Goal: Task Accomplishment & Management: Use online tool/utility

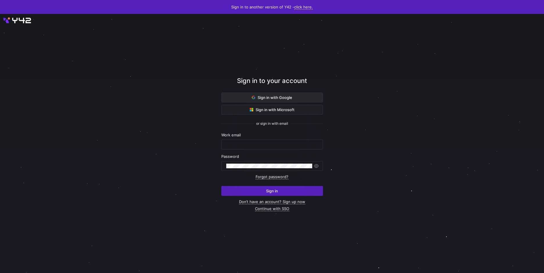
click at [295, 94] on span at bounding box center [271, 97] width 101 height 9
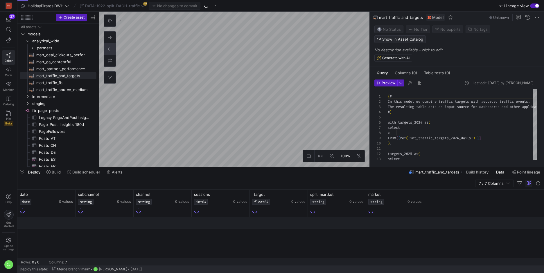
scroll to position [52, 0]
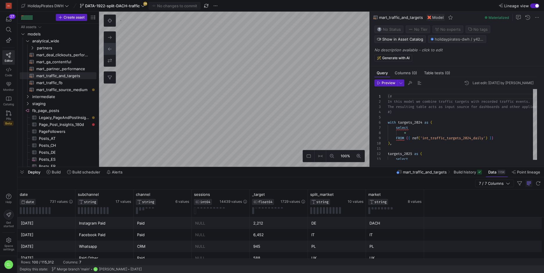
click at [266, 171] on div "Deploy Build Build scheduler Alerts mart_traffic_and_targets Build history Data…" at bounding box center [280, 172] width 526 height 10
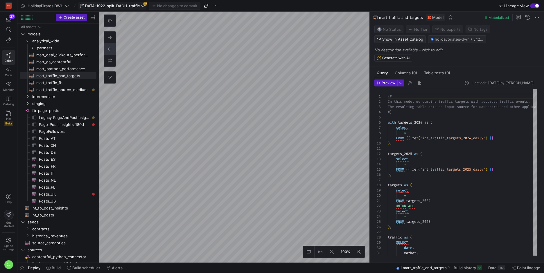
click at [108, 7] on span "DATA-1922-split-DACH-traffic" at bounding box center [112, 5] width 55 height 5
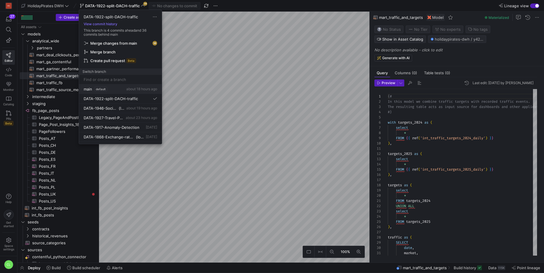
click at [118, 89] on div "main default about 18 hours ago" at bounding box center [120, 89] width 73 height 5
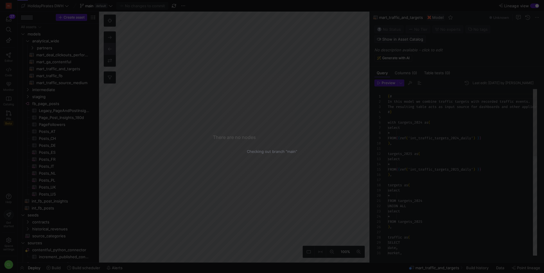
scroll to position [52, 0]
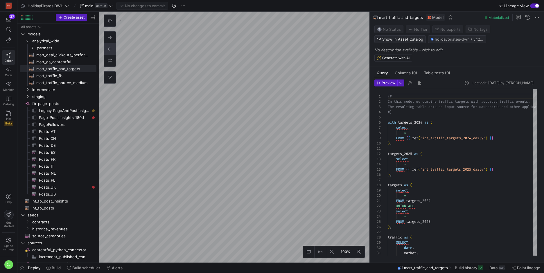
click at [172, 267] on div "Deploy Build Build scheduler Alerts mart_traffic_and_targets Build history Data…" at bounding box center [280, 268] width 526 height 10
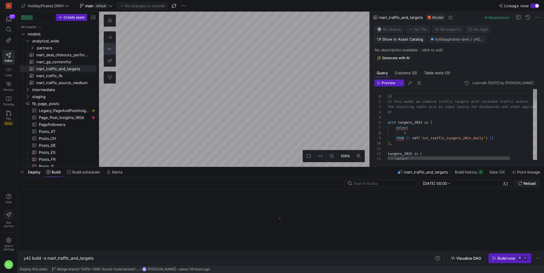
scroll to position [0, 71]
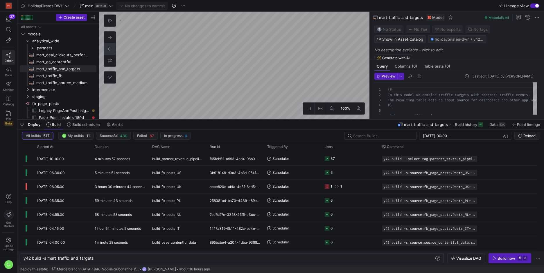
drag, startPoint x: 181, startPoint y: 167, endPoint x: 185, endPoint y: 120, distance: 48.0
click at [185, 120] on div at bounding box center [280, 119] width 526 height 2
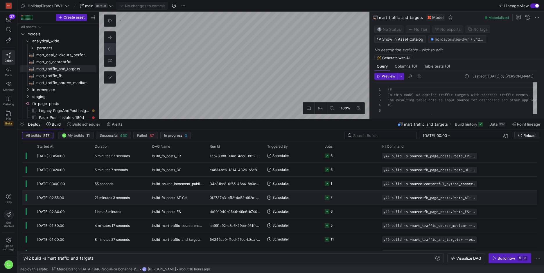
scroll to position [143, 0]
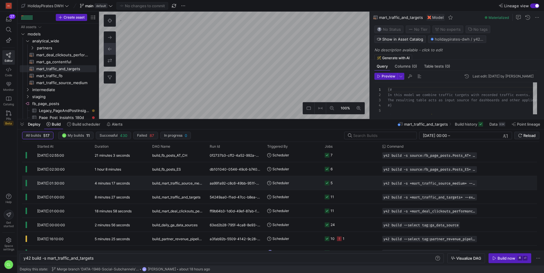
click at [415, 178] on div "y42 build -s +mart_traffic_source_medium+ --exclude tag:ga_data_source" at bounding box center [429, 183] width 102 height 14
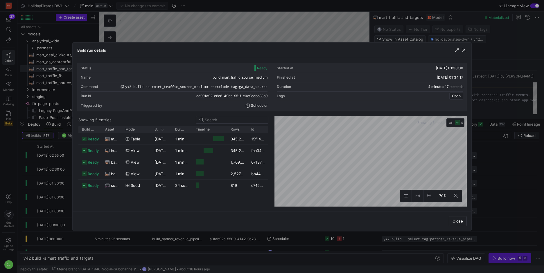
click at [466, 51] on div "Build run details" at bounding box center [272, 50] width 398 height 15
click at [464, 52] on span "button" at bounding box center [464, 50] width 6 height 6
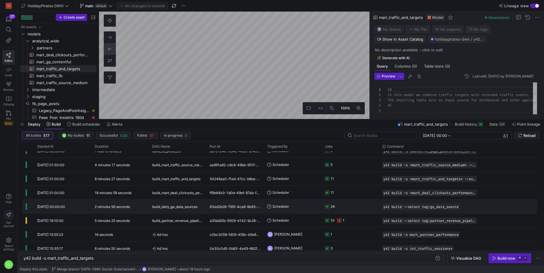
scroll to position [165, 0]
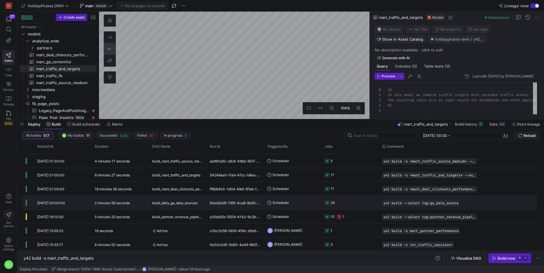
click at [353, 201] on y42-job-status-cell-renderer "24" at bounding box center [349, 202] width 51 height 13
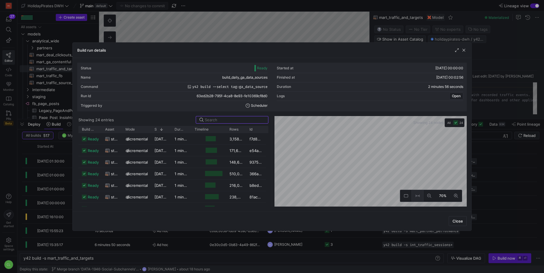
scroll to position [62, 0]
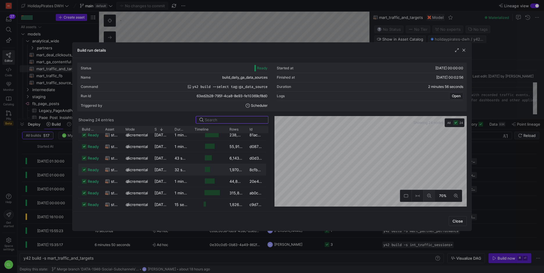
click at [432, 195] on button at bounding box center [429, 196] width 12 height 12
click at [390, 108] on div "Status Ready Started at 13/08/25, 00:00:00 Name build_daily_ga_data_sources Fin…" at bounding box center [271, 135] width 389 height 144
click at [430, 195] on icon at bounding box center [429, 196] width 4 height 4
click at [453, 196] on button at bounding box center [456, 196] width 12 height 12
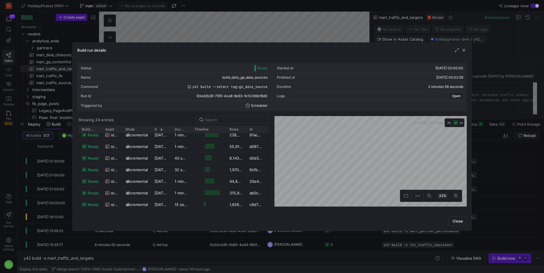
click at [437, 190] on div "33%" at bounding box center [370, 161] width 192 height 91
click at [451, 193] on button at bounding box center [456, 196] width 12 height 12
click at [466, 51] on span "button" at bounding box center [464, 50] width 6 height 6
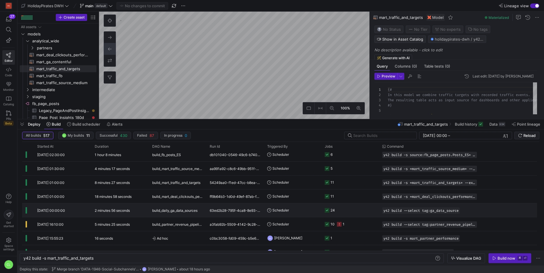
scroll to position [153, 0]
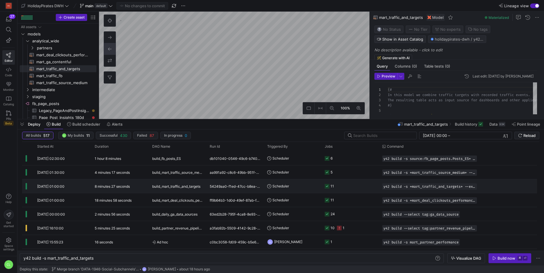
click at [361, 189] on y42-job-status-cell-renderer "11" at bounding box center [349, 186] width 51 height 13
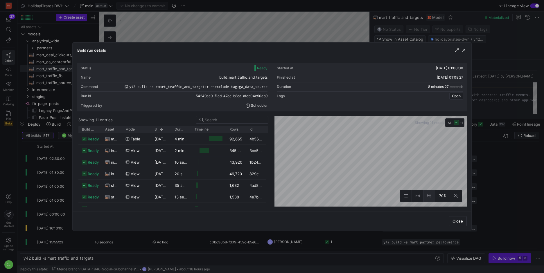
click at [428, 196] on icon at bounding box center [429, 196] width 4 height 4
click at [434, 201] on button at bounding box center [429, 196] width 12 height 12
click at [458, 197] on button at bounding box center [456, 196] width 12 height 12
click at [430, 198] on button at bounding box center [429, 196] width 12 height 12
click at [381, 210] on div "Status Ready Started at 13/08/25, 01:00:00 Name build_mart_traffic_and_targets …" at bounding box center [272, 134] width 398 height 153
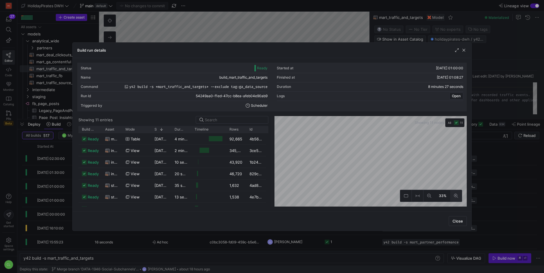
click at [455, 194] on icon at bounding box center [456, 196] width 4 height 4
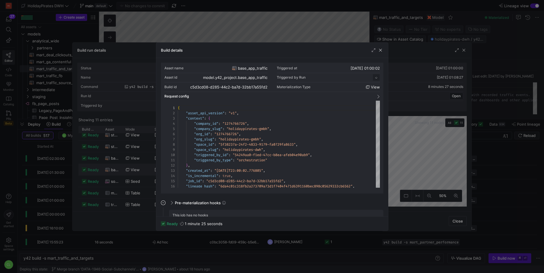
scroll to position [52, 0]
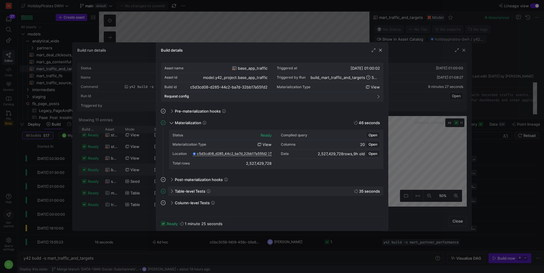
click at [216, 194] on div "Table-level Tests 35 seconds" at bounding box center [275, 191] width 215 height 9
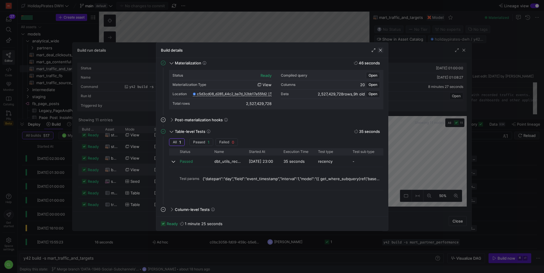
click at [380, 50] on span "button" at bounding box center [380, 50] width 6 height 6
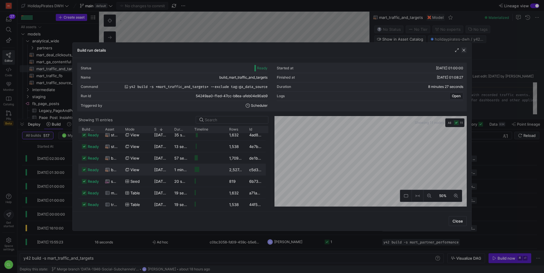
click at [464, 50] on span "button" at bounding box center [464, 50] width 6 height 6
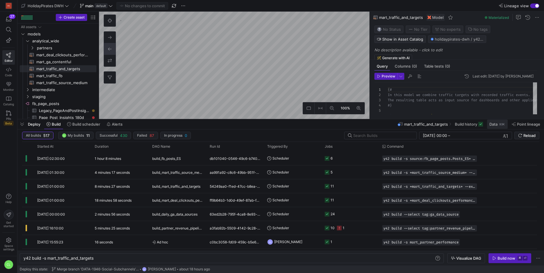
click at [504, 126] on div "93K" at bounding box center [501, 124] width 7 height 5
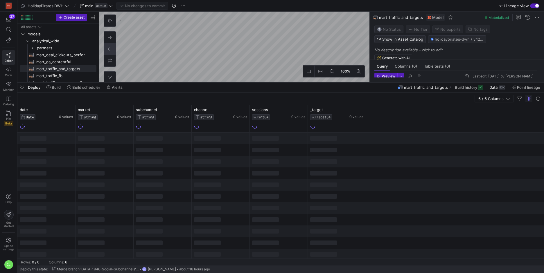
drag, startPoint x: 232, startPoint y: 119, endPoint x: 248, endPoint y: 82, distance: 40.4
click at [248, 82] on div at bounding box center [280, 82] width 526 height 2
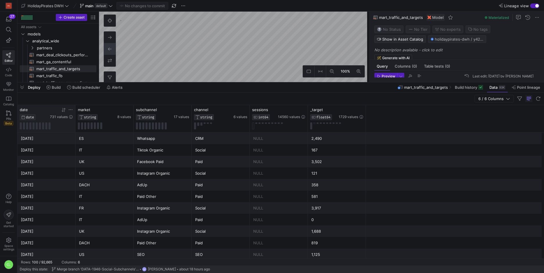
click at [63, 110] on icon at bounding box center [63, 110] width 5 height 5
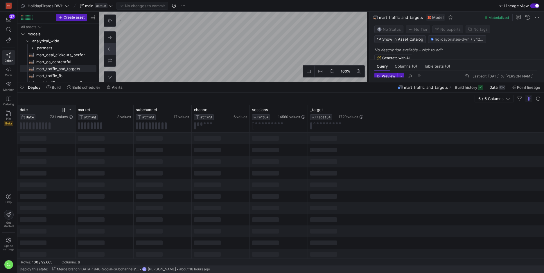
click at [63, 110] on icon at bounding box center [63, 110] width 5 height 5
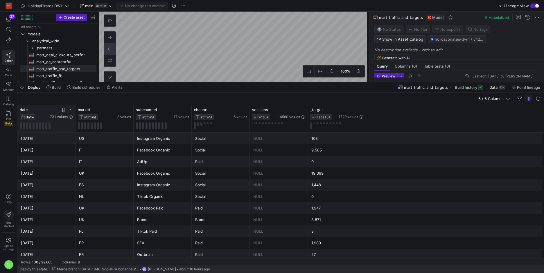
click at [70, 109] on icon at bounding box center [70, 109] width 5 height 5
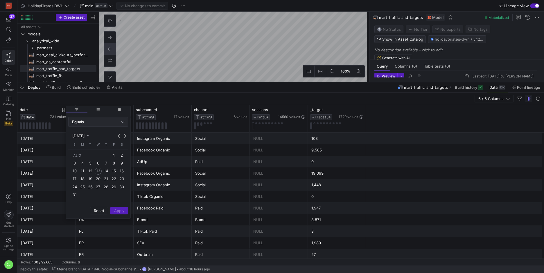
click at [112, 121] on div "Equals" at bounding box center [96, 122] width 49 height 5
click at [93, 179] on span "Between" at bounding box center [98, 179] width 55 height 5
click at [117, 154] on span "1" at bounding box center [113, 155] width 7 height 7
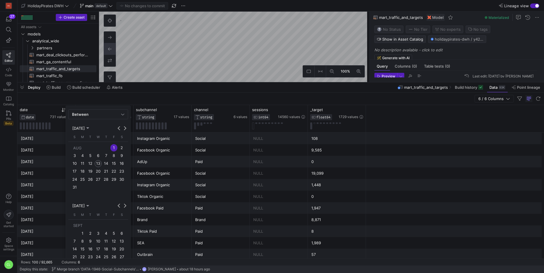
click at [105, 183] on button "28" at bounding box center [106, 180] width 8 height 8
click at [93, 165] on span "12" at bounding box center [90, 163] width 7 height 7
click at [113, 145] on span "1" at bounding box center [113, 147] width 7 height 7
click at [91, 163] on span "12" at bounding box center [90, 163] width 7 height 7
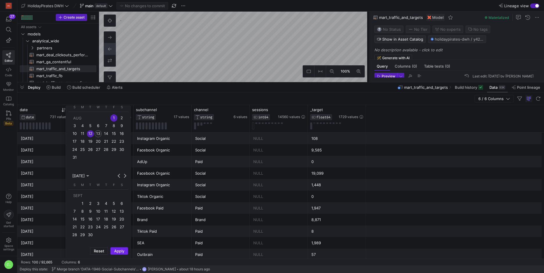
click at [120, 249] on span "Apply" at bounding box center [119, 251] width 10 height 5
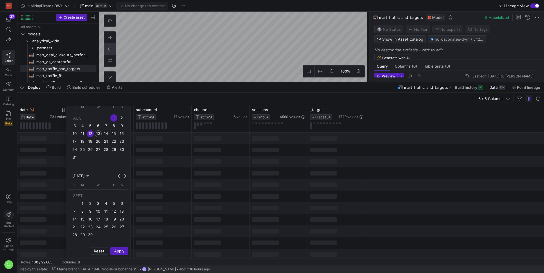
click at [180, 165] on div at bounding box center [163, 162] width 58 height 12
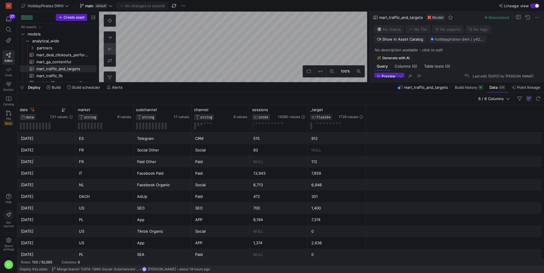
click at [64, 111] on icon at bounding box center [64, 110] width 2 height 4
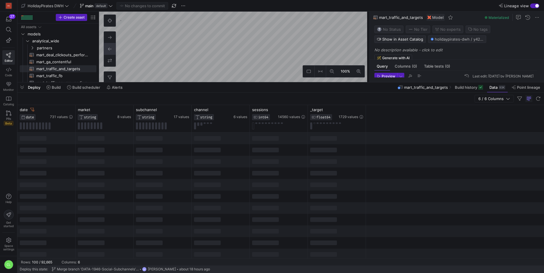
click at [64, 111] on icon at bounding box center [64, 110] width 2 height 4
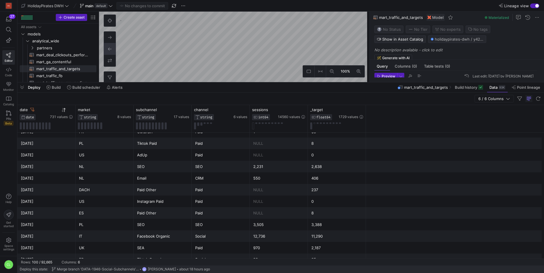
scroll to position [45, 0]
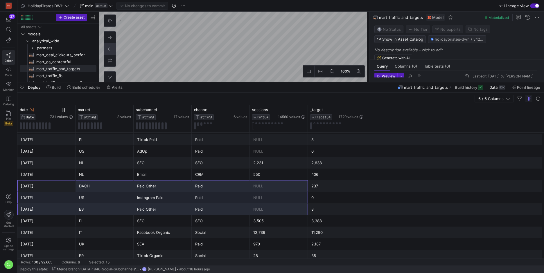
drag, startPoint x: 44, startPoint y: 187, endPoint x: 293, endPoint y: 214, distance: 250.2
click at [293, 214] on div "NULL" at bounding box center [278, 209] width 51 height 11
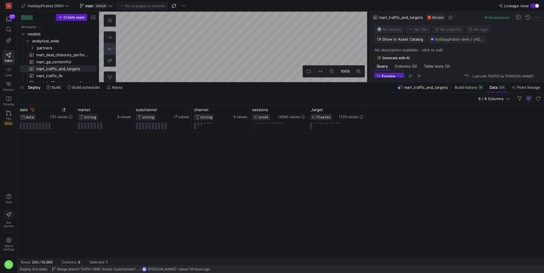
scroll to position [0, 0]
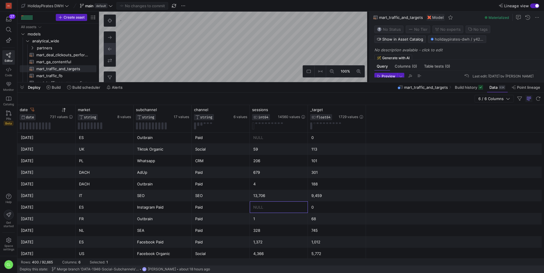
click at [259, 211] on div "NULL" at bounding box center [278, 207] width 51 height 11
click at [148, 91] on div "Deploy Build Build scheduler Alerts mart_traffic_and_targets Build history Data…" at bounding box center [280, 87] width 526 height 10
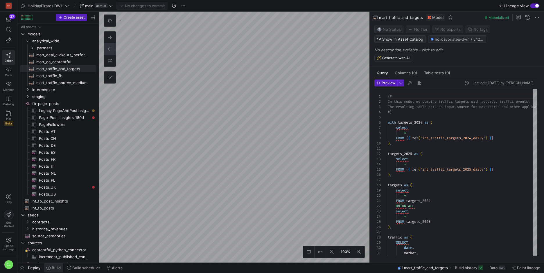
click at [57, 269] on span "Build" at bounding box center [56, 268] width 9 height 5
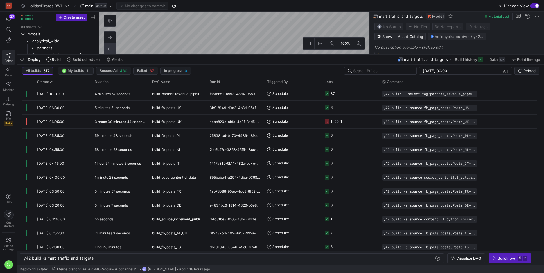
drag, startPoint x: 275, startPoint y: 166, endPoint x: 293, endPoint y: 52, distance: 115.4
click at [293, 53] on div at bounding box center [280, 54] width 526 height 2
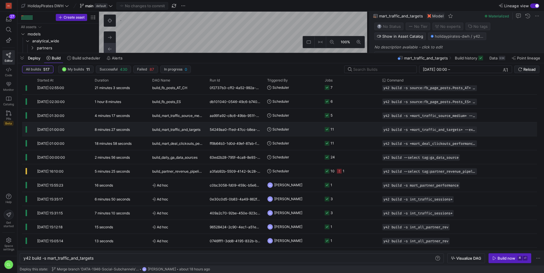
click at [218, 133] on div "54249aa0-f1ed-47cc-b8ea-afeb04e90ab9" at bounding box center [234, 129] width 57 height 14
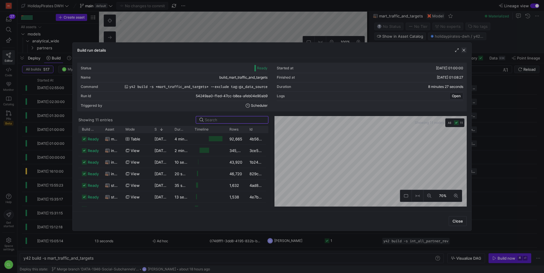
click at [462, 52] on span "button" at bounding box center [464, 50] width 6 height 6
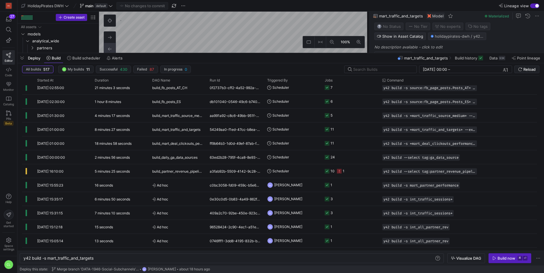
click at [272, 59] on div "Deploy Build Build scheduler Alerts mart_traffic_and_targets Build history Data…" at bounding box center [280, 58] width 526 height 10
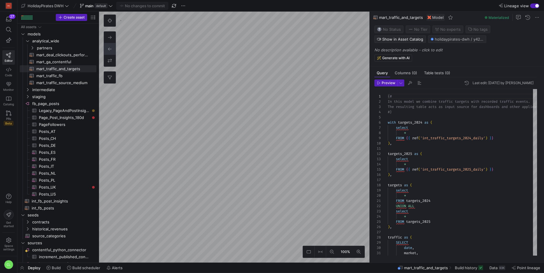
click at [161, 270] on div "Deploy Build Build scheduler Alerts mart_traffic_and_targets Build history Data…" at bounding box center [280, 268] width 526 height 10
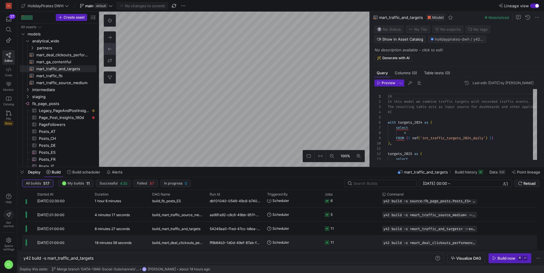
scroll to position [166, 0]
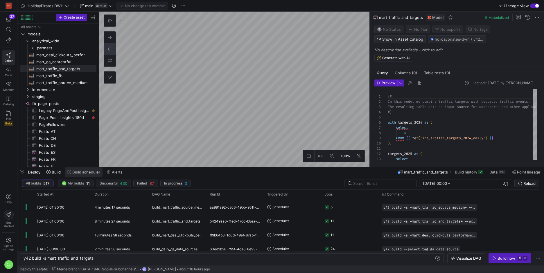
click at [75, 174] on span "Build scheduler" at bounding box center [86, 172] width 28 height 5
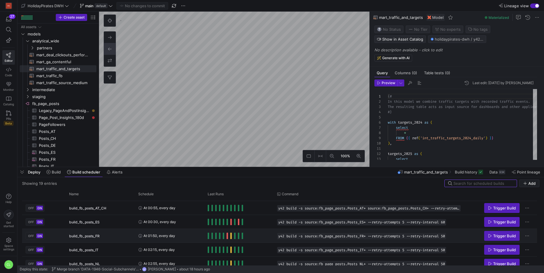
scroll to position [44, 0]
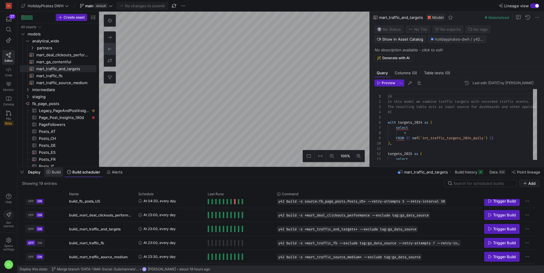
click at [60, 175] on span at bounding box center [53, 171] width 19 height 9
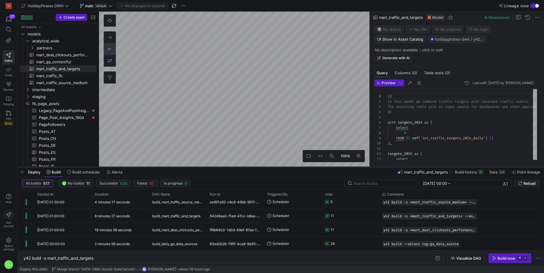
type textarea "{{ config(materialized='view') }} -- Filter app traffic data WITH app_traffic A…"
type textarea "y42 build -s int_ga_deal_clickouts_app"
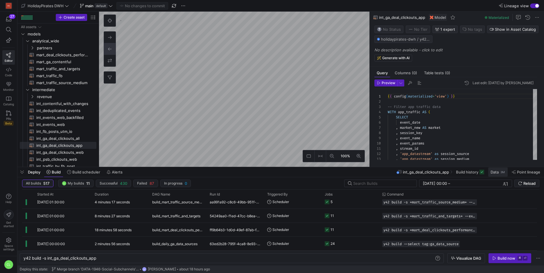
click at [502, 173] on div "3M" at bounding box center [502, 172] width 6 height 5
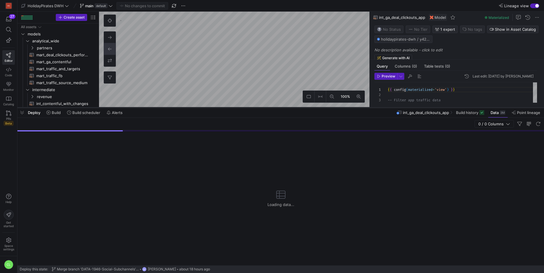
drag, startPoint x: 255, startPoint y: 167, endPoint x: 281, endPoint y: 102, distance: 69.8
click at [281, 107] on div at bounding box center [280, 108] width 526 height 2
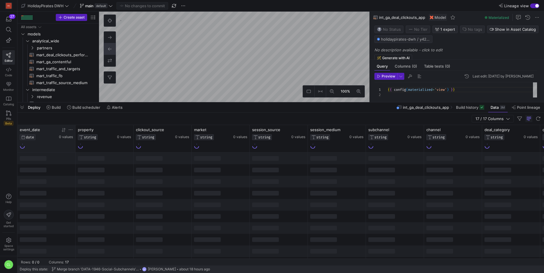
click at [71, 131] on icon at bounding box center [70, 129] width 5 height 5
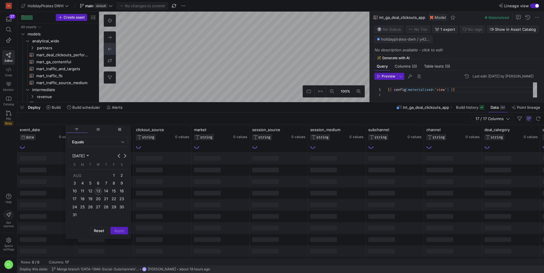
click at [205, 190] on div at bounding box center [221, 193] width 58 height 12
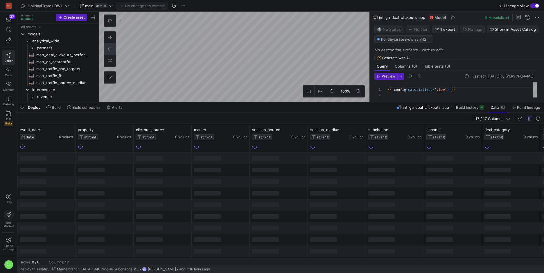
click at [287, 120] on div "17 / 17 Columns" at bounding box center [280, 119] width 526 height 12
click at [277, 115] on div "17 / 17 Columns" at bounding box center [280, 119] width 526 height 12
click at [291, 105] on div "Deploy Build Build scheduler Alerts int_ga_deal_clickouts_app Build history Dat…" at bounding box center [280, 107] width 526 height 10
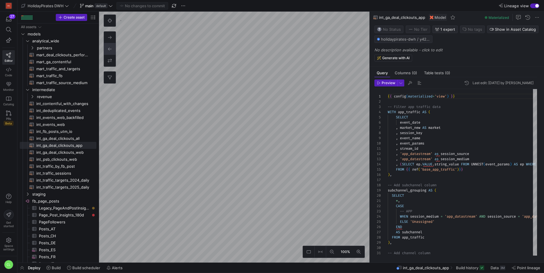
type textarea "with raw_data as ( select * from {{ ref('stg_app_traffic') }} ), date_daily_exp…"
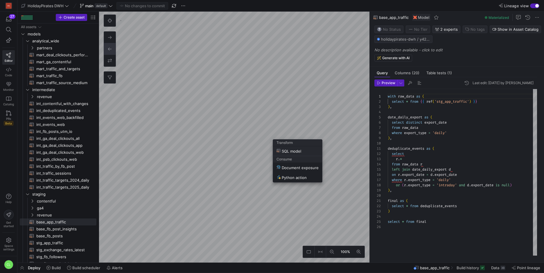
click at [302, 154] on button "SQL model" at bounding box center [297, 151] width 49 height 10
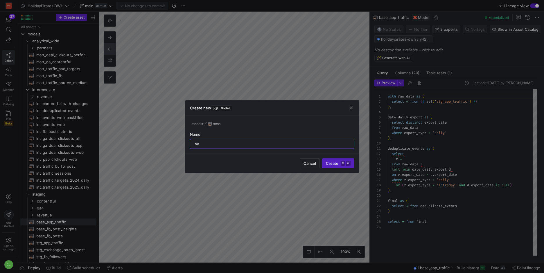
type input "s"
type input "app_sessions_test"
click at [328, 165] on span "Create ⌘ ⏎" at bounding box center [338, 163] width 25 height 5
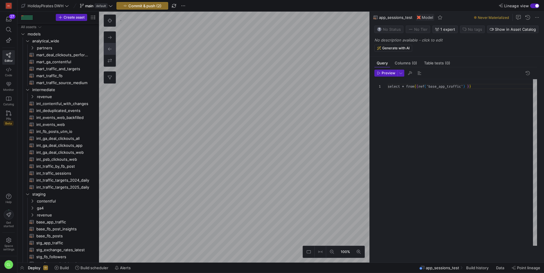
scroll to position [53, 0]
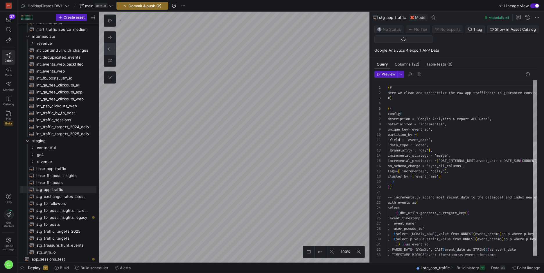
scroll to position [52, 0]
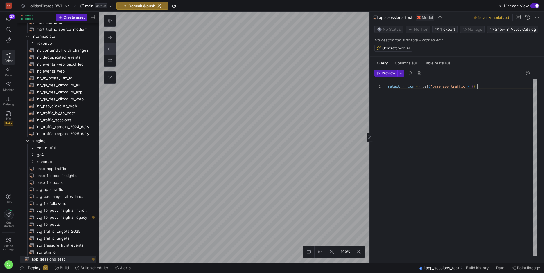
scroll to position [0, 90]
click at [439, 105] on div "select * from { { ref ( 'base_app_traffic' ) } }" at bounding box center [461, 167] width 149 height 176
click at [403, 87] on div "select * from { { ref ( 'base_app_traffic' ) } }" at bounding box center [461, 167] width 149 height 176
click at [381, 71] on span "Preview" at bounding box center [388, 73] width 14 height 4
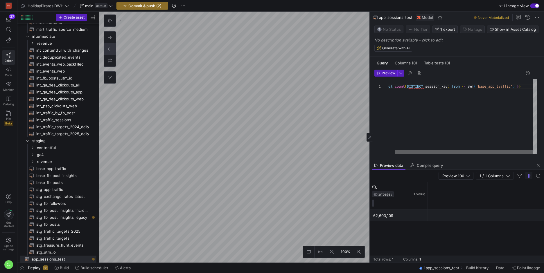
click at [493, 152] on div at bounding box center [463, 151] width 138 height 3
drag, startPoint x: 452, startPoint y: 87, endPoint x: 428, endPoint y: 87, distance: 24.1
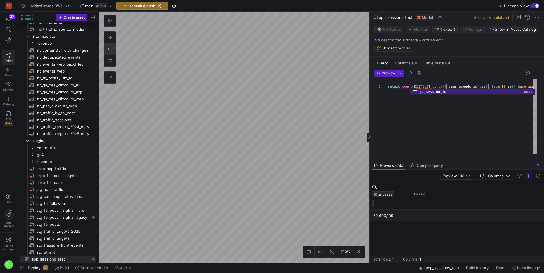
scroll to position [0, 127]
click at [383, 70] on span "button" at bounding box center [385, 73] width 22 height 6
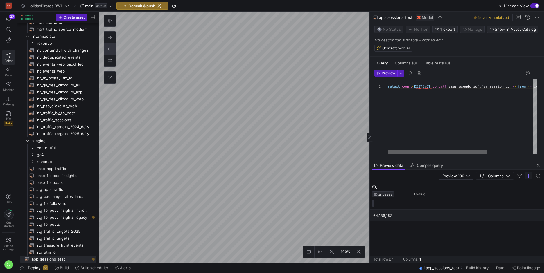
click at [387, 150] on div at bounding box center [437, 151] width 100 height 3
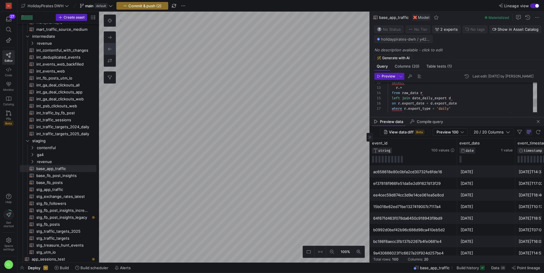
drag, startPoint x: 453, startPoint y: 160, endPoint x: 481, endPoint y: 116, distance: 52.2
click at [481, 116] on div at bounding box center [456, 117] width 174 height 2
click at [536, 123] on span "button" at bounding box center [537, 121] width 7 height 7
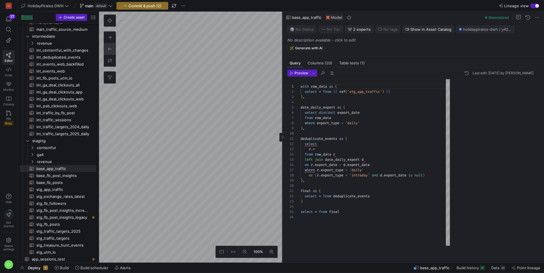
click at [148, 112] on as-split "100% 0 Query Columns (20) Table tests (1) Preview Last edit: Wednesday 28 May 2…" at bounding box center [321, 137] width 445 height 251
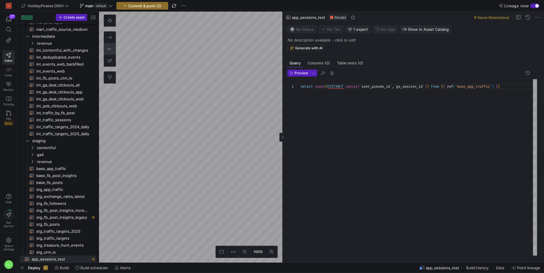
click at [362, 87] on div "select count ( DISTINCT concat ( ` user_pseudo_id ` , ` ga_session_id ` ) ) fro…" at bounding box center [418, 167] width 236 height 176
click at [394, 89] on div "select count ( DISTINCT concat ( user_pseudo_id ` , ` ga_session_id ` ) ) from …" at bounding box center [418, 167] width 236 height 176
click at [501, 89] on div "select count ( DISTINCT concat ( user_pseudo_id , ga_session_id ) ) from { { re…" at bounding box center [418, 167] width 236 height 176
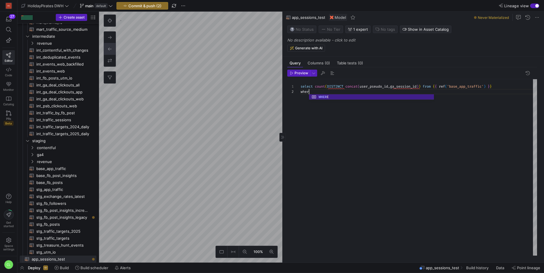
scroll to position [5, 12]
click at [348, 94] on div "select count ( DISTINCT concat ( user_pseudo_id , ga_session_id ) ) from { { re…" at bounding box center [418, 167] width 236 height 176
click at [424, 85] on div "select count ( DISTINCT concat ( user_pseudo_id , ga_session_id ) ) from { { re…" at bounding box center [418, 167] width 236 height 176
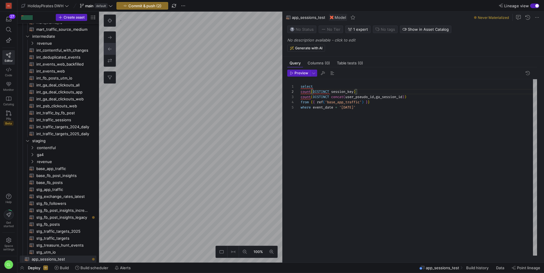
scroll to position [5, 56]
click at [373, 92] on div "select from { { ref ( 'base_app_traffic' ) } } count ( DISTINCT concat ( user_p…" at bounding box center [418, 167] width 236 height 176
click at [430, 96] on div "select from { { ref ( 'base_app_traffic' ) } } count ( DISTINCT concat ( user_p…" at bounding box center [418, 167] width 236 height 176
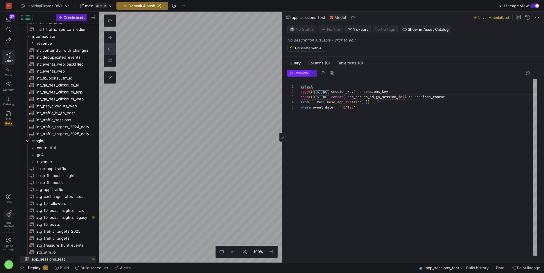
click at [295, 73] on span "Preview" at bounding box center [301, 73] width 14 height 4
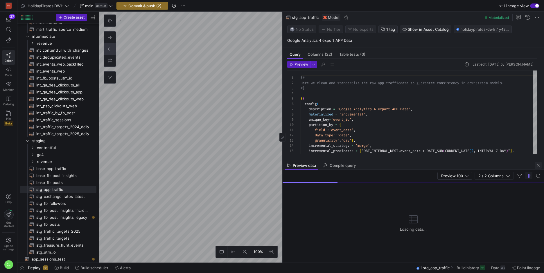
click at [539, 166] on span "button" at bounding box center [537, 165] width 7 height 7
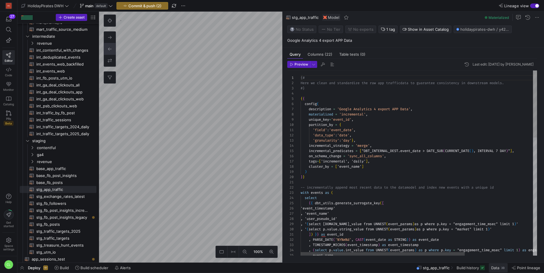
click at [497, 271] on span at bounding box center [497, 267] width 19 height 9
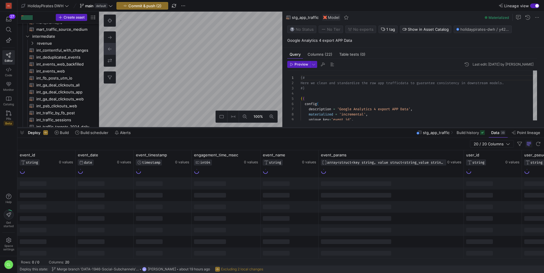
drag, startPoint x: 229, startPoint y: 167, endPoint x: 236, endPoint y: 128, distance: 40.0
click at [236, 128] on div at bounding box center [280, 128] width 526 height 2
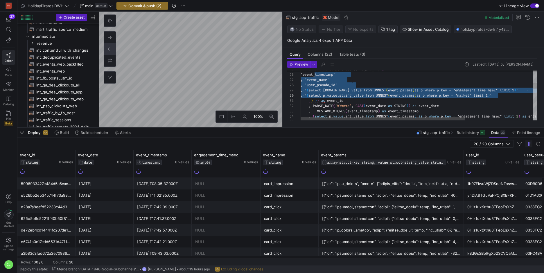
scroll to position [26, 46]
drag, startPoint x: 318, startPoint y: 80, endPoint x: 486, endPoint y: 100, distance: 169.2
click at [486, 100] on div "{ { dbt_utils . generate_surrogate_key ( [ 'event_timestamp' , 'event_name' , '…" at bounding box center [467, 192] width 334 height 510
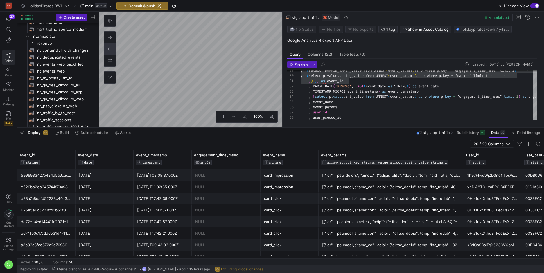
click at [344, 131] on div "Deploy Build Build scheduler Alerts stg_app_traffic Build history Data 3B Point…" at bounding box center [280, 133] width 526 height 10
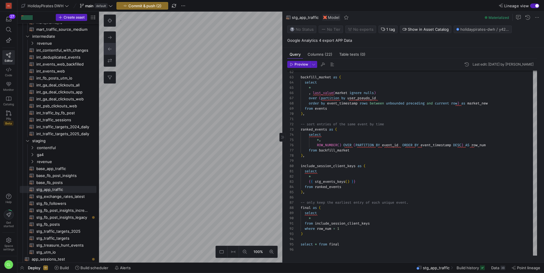
scroll to position [52, 0]
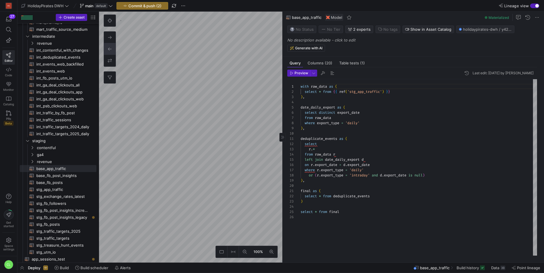
type textarea "{# Here we clean and standardize the raw app traffic data to guarantee consiste…"
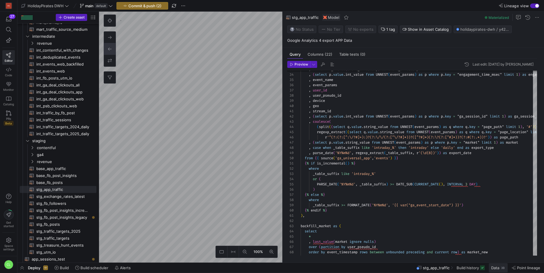
click at [495, 267] on span "Data" at bounding box center [495, 268] width 8 height 5
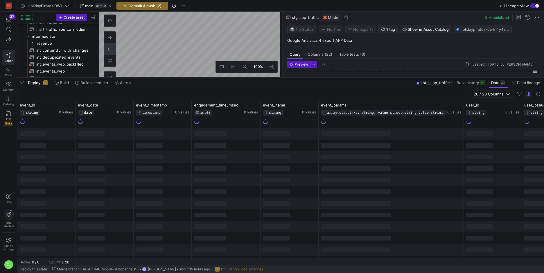
drag, startPoint x: 159, startPoint y: 167, endPoint x: 189, endPoint y: 74, distance: 97.8
click at [189, 77] on div at bounding box center [280, 78] width 526 height 2
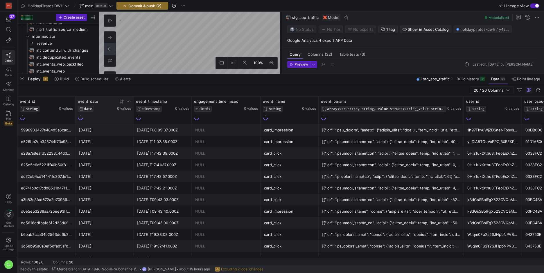
click at [127, 100] on icon at bounding box center [128, 101] width 5 height 5
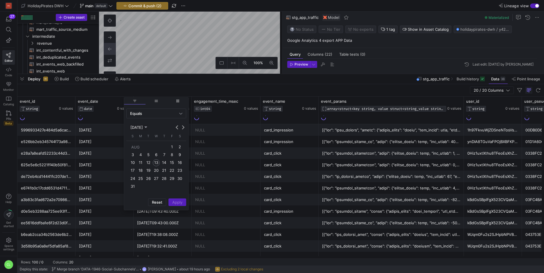
click at [149, 163] on span "12" at bounding box center [148, 162] width 7 height 7
click at [176, 201] on span "Apply" at bounding box center [177, 202] width 10 height 5
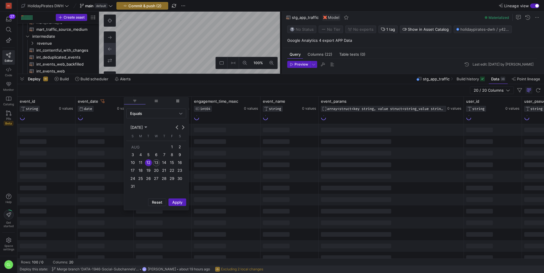
click at [235, 178] on div at bounding box center [226, 177] width 69 height 12
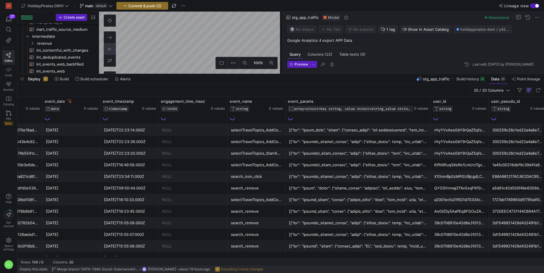
scroll to position [0, 34]
click at [137, 132] on div "[DATE]T22:23:14.000Z" at bounding box center [128, 130] width 51 height 11
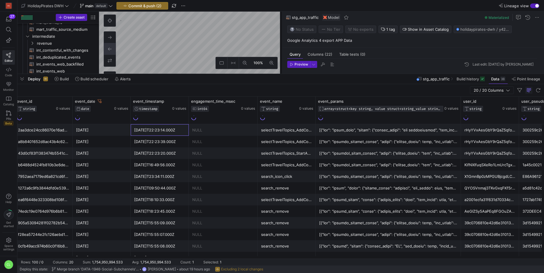
scroll to position [0, 3]
drag, startPoint x: 127, startPoint y: 133, endPoint x: 152, endPoint y: 134, distance: 25.0
click at [152, 134] on div "[DATE]T22:23:14.000Z" at bounding box center [159, 130] width 51 height 11
drag, startPoint x: 152, startPoint y: 134, endPoint x: 175, endPoint y: 132, distance: 23.2
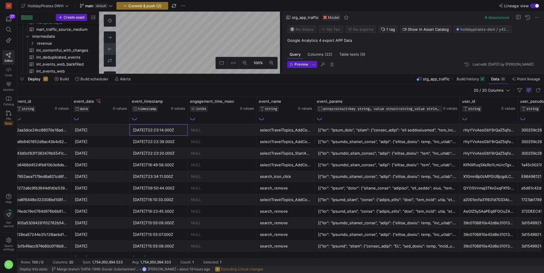
click at [175, 132] on div "[DATE]T22:23:14.000Z" at bounding box center [158, 130] width 51 height 11
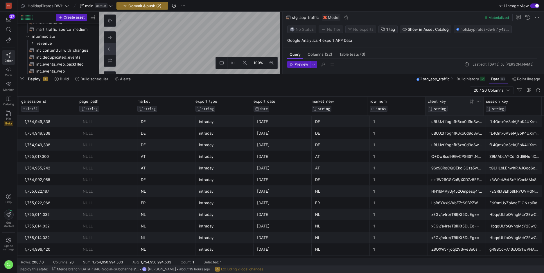
drag, startPoint x: 481, startPoint y: 102, endPoint x: 450, endPoint y: 104, distance: 31.4
click at [450, 104] on div "client_key STRING" at bounding box center [454, 106] width 58 height 19
click at [508, 136] on div "fL4Qmx0V3eIAjEoK4UXrmA==" at bounding box center [514, 133] width 51 height 11
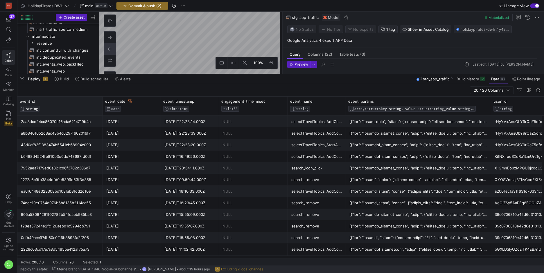
drag, startPoint x: 75, startPoint y: 104, endPoint x: 102, endPoint y: 105, distance: 27.3
click at [102, 105] on div at bounding box center [102, 106] width 2 height 19
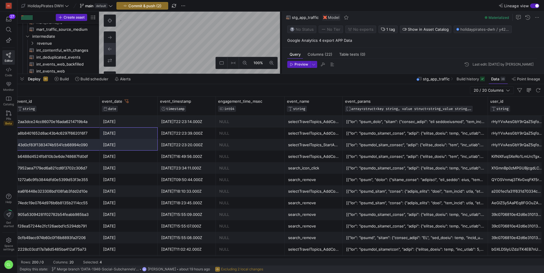
scroll to position [0, 4]
drag, startPoint x: 85, startPoint y: 131, endPoint x: 189, endPoint y: 149, distance: 105.6
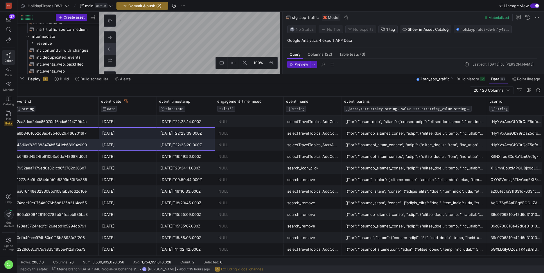
scroll to position [0, 4]
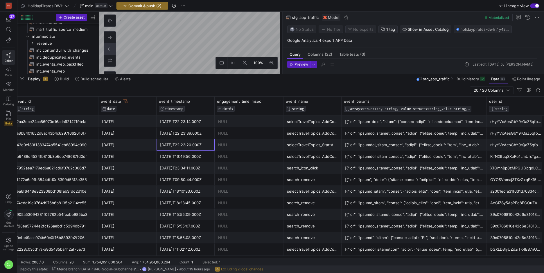
click at [175, 145] on div "[DATE]T22:23:20.000Z" at bounding box center [185, 144] width 51 height 11
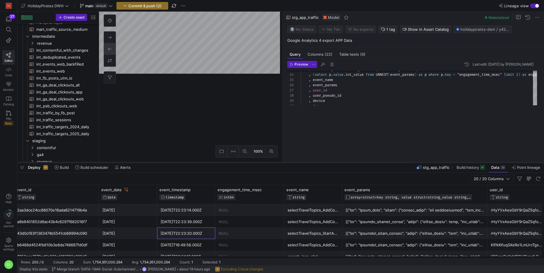
drag, startPoint x: 330, startPoint y: 74, endPoint x: 309, endPoint y: 163, distance: 91.0
click at [309, 163] on div at bounding box center [280, 162] width 526 height 2
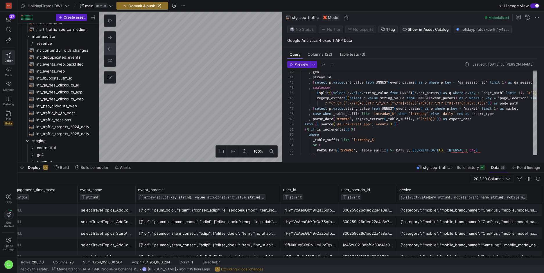
scroll to position [0, 0]
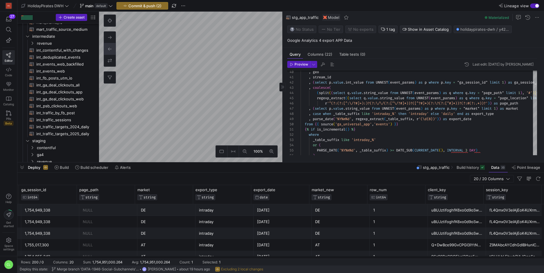
type textarea "with raw_data as ( select * from {{ ref('stg_app_traffic') }} ), date_daily_exp…"
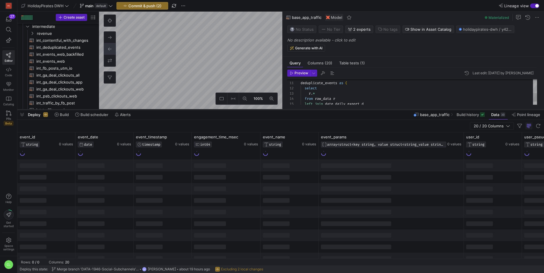
drag, startPoint x: 152, startPoint y: 162, endPoint x: 176, endPoint y: 109, distance: 58.1
click at [176, 109] on div at bounding box center [280, 110] width 526 height 2
click at [127, 138] on icon at bounding box center [128, 137] width 5 height 5
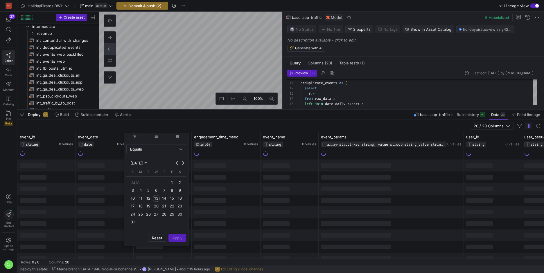
click at [144, 197] on button "12" at bounding box center [148, 198] width 8 height 8
click at [178, 236] on span "Apply" at bounding box center [177, 238] width 10 height 5
click at [260, 213] on div at bounding box center [289, 212] width 58 height 12
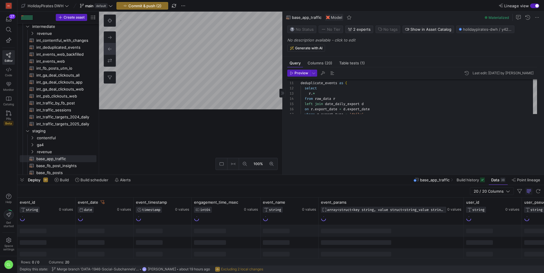
drag, startPoint x: 349, startPoint y: 110, endPoint x: 358, endPoint y: 156, distance: 47.5
click at [357, 175] on div at bounding box center [280, 175] width 526 height 2
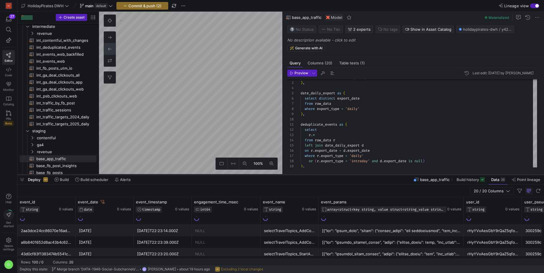
click at [253, 176] on div at bounding box center [280, 175] width 526 height 2
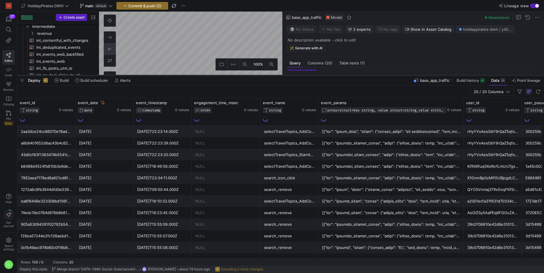
drag, startPoint x: 183, startPoint y: 175, endPoint x: 214, endPoint y: 75, distance: 104.4
click at [214, 75] on div at bounding box center [280, 75] width 526 height 2
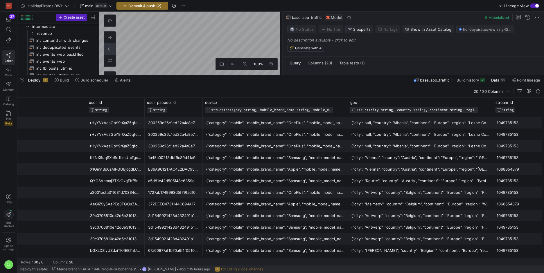
scroll to position [0, 198]
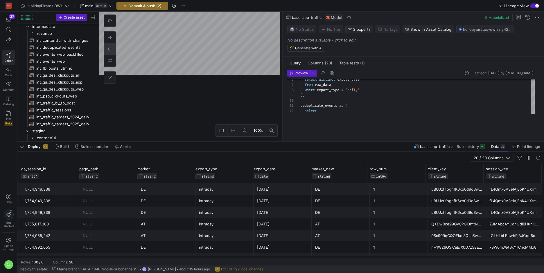
drag, startPoint x: 250, startPoint y: 76, endPoint x: 241, endPoint y: 142, distance: 67.0
click at [241, 142] on div at bounding box center [280, 141] width 526 height 2
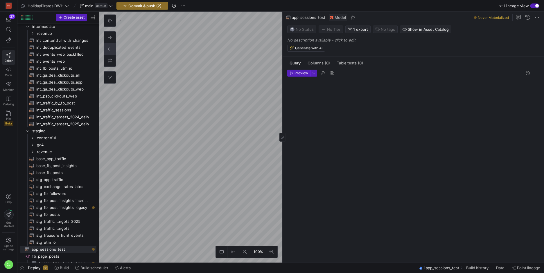
scroll to position [21, 0]
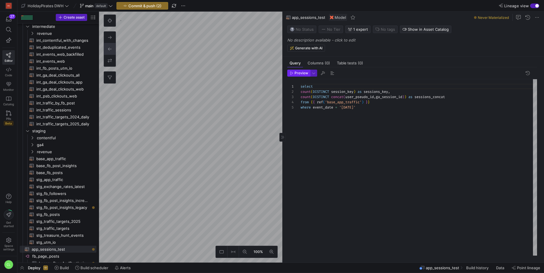
click at [299, 74] on span "Preview" at bounding box center [301, 73] width 14 height 4
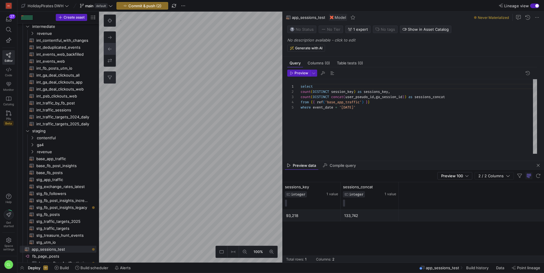
click at [109, 73] on div "100% 0" at bounding box center [190, 137] width 183 height 251
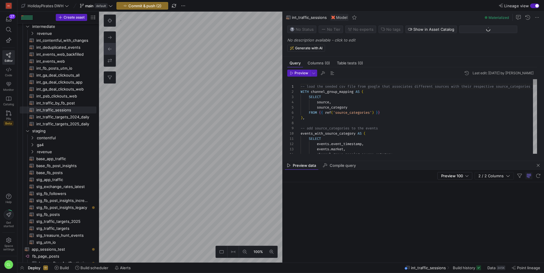
scroll to position [52, 0]
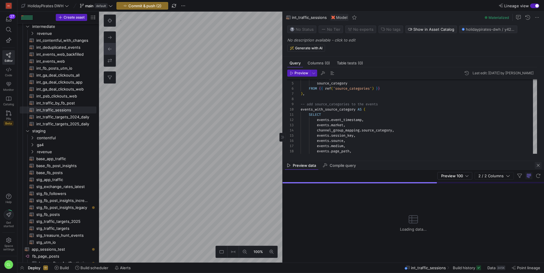
click at [540, 166] on span "button" at bounding box center [537, 165] width 7 height 7
click at [540, 166] on as-split "Query Columns (0) Table tests (0) Preview Last edit: Tuesday 12 August 2025 by …" at bounding box center [412, 137] width 261 height 251
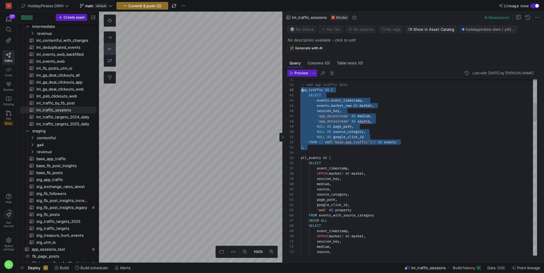
scroll to position [10, 6]
drag, startPoint x: 360, startPoint y: 149, endPoint x: 304, endPoint y: 93, distance: 79.6
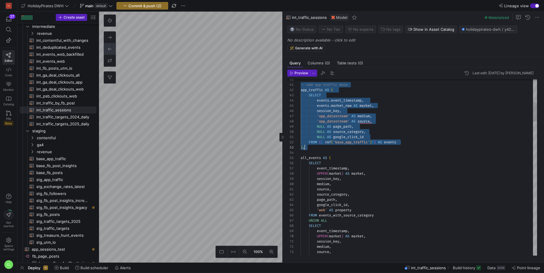
scroll to position [0, 4]
drag, startPoint x: 301, startPoint y: 84, endPoint x: 322, endPoint y: 147, distance: 67.0
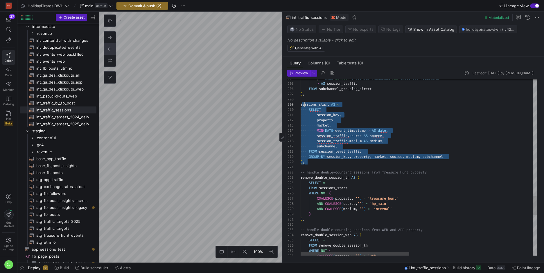
scroll to position [42, 2]
drag, startPoint x: 332, startPoint y: 162, endPoint x: 303, endPoint y: 104, distance: 64.4
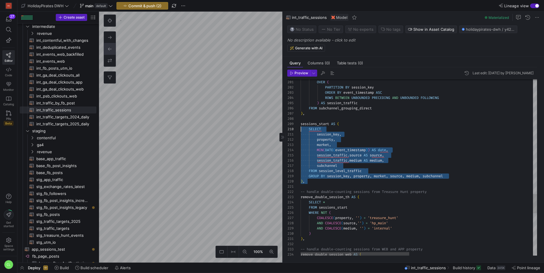
scroll to position [42, 0]
drag, startPoint x: 346, startPoint y: 182, endPoint x: 300, endPoint y: 124, distance: 74.2
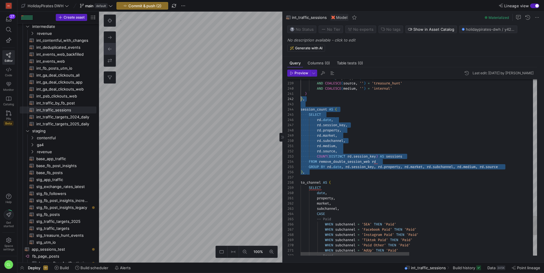
scroll to position [16, 0]
drag, startPoint x: 352, startPoint y: 179, endPoint x: 300, endPoint y: 108, distance: 88.2
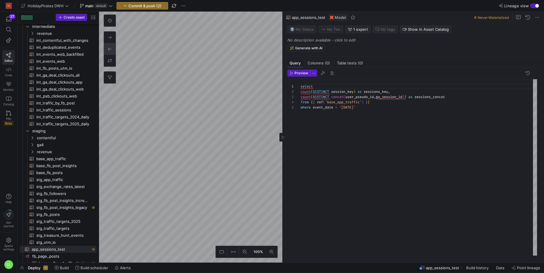
click at [300, 87] on div "select count ( DISTINCT session_key ) as sessions_key , count ( DISTINCT concat…" at bounding box center [418, 167] width 236 height 176
click at [372, 108] on div "with cte1 as ( select count ( DISTINCT session_key ) as sessions_key , count ( …" at bounding box center [418, 167] width 236 height 176
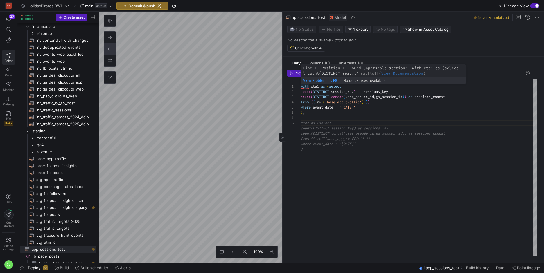
click at [300, 88] on div "with cte1 as ( select count ( DISTINCT session_key ) as sessions_key , count ( …" at bounding box center [418, 167] width 236 height 176
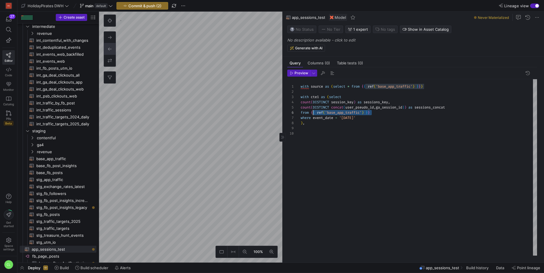
scroll to position [26, 10]
drag, startPoint x: 375, startPoint y: 113, endPoint x: 311, endPoint y: 113, distance: 64.1
click at [311, 113] on div "with source as ( select * from { { ref ( 'base_app_traffic' ) } } ) count ( DIS…" at bounding box center [418, 167] width 236 height 176
drag, startPoint x: 323, startPoint y: 86, endPoint x: 314, endPoint y: 88, distance: 9.2
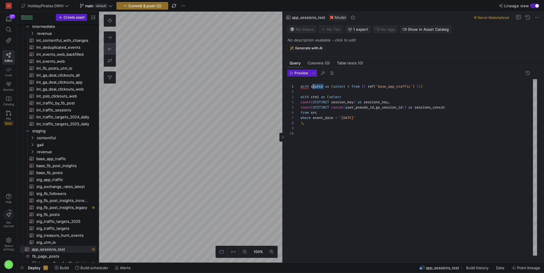
click at [312, 87] on div "with source as ( select * from { { ref ( 'base_app_traffic' ) } } ) count ( DIS…" at bounding box center [418, 167] width 236 height 176
click at [353, 142] on div "with src as ( select * from { { ref ( 'base_app_traffic' ) } } ) count ( DISTIN…" at bounding box center [418, 167] width 236 height 176
click at [354, 127] on div "with src as ( select * from { { ref ( 'base_app_traffic' ) } } ) count ( DISTIN…" at bounding box center [418, 167] width 236 height 176
click at [359, 120] on div "with src as ( select * from { { ref ( 'base_app_traffic' ) } } ) count ( DISTIN…" at bounding box center [418, 167] width 236 height 176
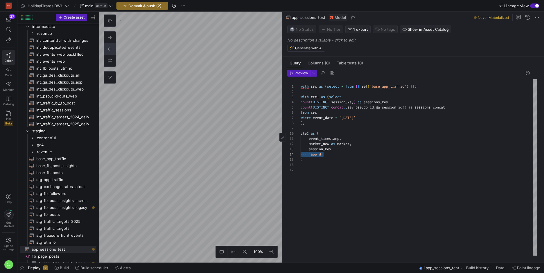
drag, startPoint x: 344, startPoint y: 156, endPoint x: 291, endPoint y: 156, distance: 53.4
click at [324, 156] on div "with src as ( select * from { { ref ( 'base_app_traffic' ) } } ) count ( DISTIN…" at bounding box center [418, 167] width 236 height 176
click at [317, 155] on div "with src as ( select * from { { ref ( 'base_app_traffic' ) } } ) count ( DISTIN…" at bounding box center [418, 167] width 236 height 176
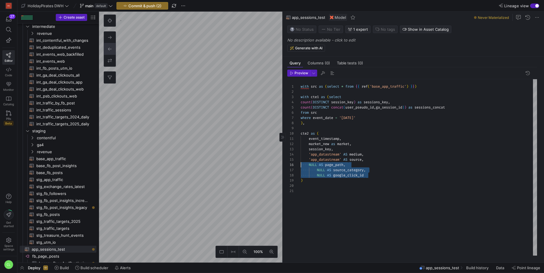
drag, startPoint x: 388, startPoint y: 177, endPoint x: 277, endPoint y: 166, distance: 111.7
click at [300, 166] on div "with src as ( select * from { { ref ( 'base_app_traffic' ) } } ) count ( DISTIN…" at bounding box center [418, 167] width 236 height 176
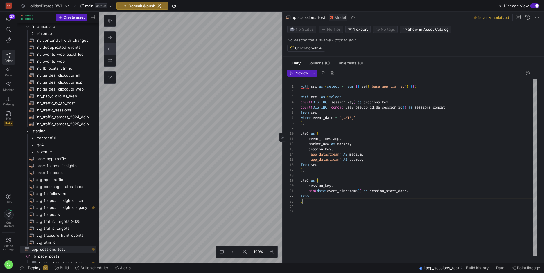
scroll to position [5, 10]
click at [379, 179] on div "with src as ( select * from { { ref ( 'base_app_traffic' ) } } ) count ( DISTIN…" at bounding box center [418, 167] width 236 height 176
click at [331, 135] on div "with src as ( select * from { { ref ( 'base_app_traffic' ) } } ) count ( DISTIN…" at bounding box center [418, 167] width 236 height 176
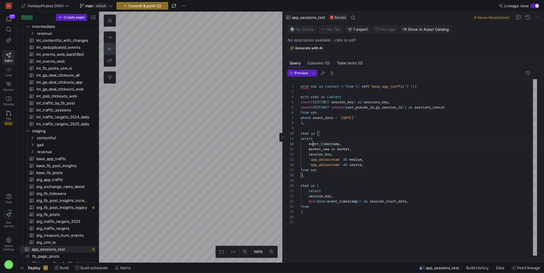
scroll to position [5, 12]
click at [309, 191] on div "with src as ( select * from { { ref ( 'base_app_traffic' ) } } ) count ( DISTIN…" at bounding box center [418, 167] width 236 height 176
click at [338, 205] on div "with src as ( select * from { { ref ( 'base_app_traffic' ) } } ) count ( DISTIN…" at bounding box center [418, 167] width 236 height 176
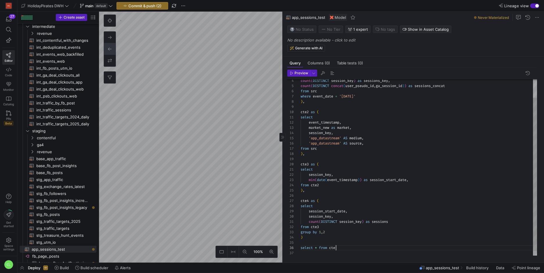
scroll to position [26, 38]
click at [303, 77] on header "Preview" at bounding box center [412, 75] width 250 height 10
click at [304, 75] on span "button" at bounding box center [298, 73] width 22 height 6
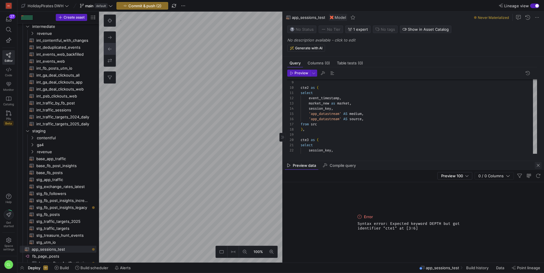
click at [538, 166] on span "button" at bounding box center [537, 165] width 7 height 7
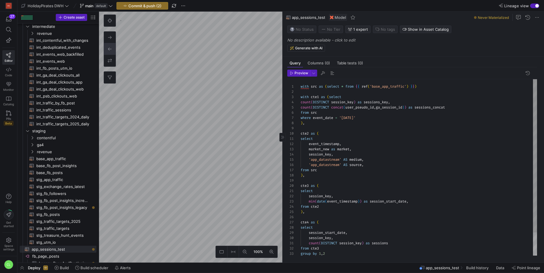
scroll to position [10, 27]
click at [327, 98] on div ") , cte2 as ( event_timestamp , market_new as market , session_key , select 'ap…" at bounding box center [418, 180] width 236 height 203
drag, startPoint x: 310, startPoint y: 98, endPoint x: 286, endPoint y: 99, distance: 24.1
click at [300, 99] on div ") , cte2 as ( event_timestamp , market_new as market , session_key , select 'ap…" at bounding box center [418, 180] width 236 height 203
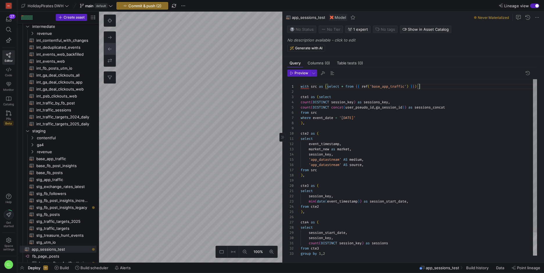
scroll to position [0, 119]
click at [426, 89] on div ") , cte2 as ( event_timestamp , market_new as market , session_key , select 'ap…" at bounding box center [418, 180] width 236 height 203
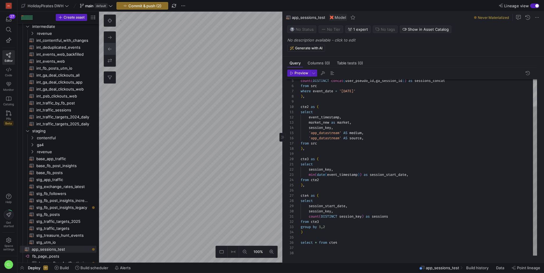
click at [359, 241] on div ") , cte2 as ( event_timestamp , market_new as market , session_key , select 'ap…" at bounding box center [418, 151] width 236 height 208
click at [297, 72] on span "Preview" at bounding box center [301, 73] width 14 height 4
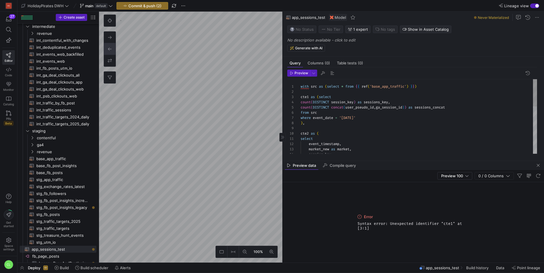
click at [428, 87] on div "session_key , where event_date = '2025-08-12' ) , cte2 as ( select event_timest…" at bounding box center [418, 180] width 236 height 203
click at [305, 75] on span "Preview" at bounding box center [301, 73] width 14 height 4
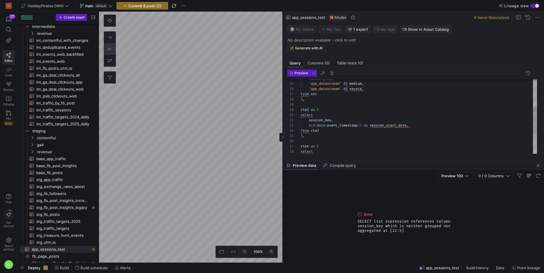
click at [332, 129] on div "session_key , 'app_datastream' AS medium , 'app_datastream' AS source , from sr…" at bounding box center [418, 104] width 236 height 203
click at [346, 130] on div "session_key , 'app_datastream' AS medium , 'app_datastream' AS source , from sr…" at bounding box center [418, 104] width 236 height 203
click at [296, 70] on span "button" at bounding box center [298, 73] width 22 height 6
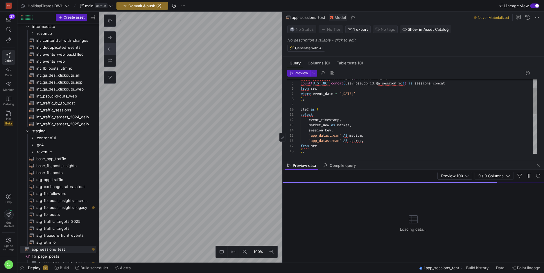
scroll to position [42, 0]
click at [330, 103] on div "session_key , market_new as market , event_timestamp , count ( DISTINCT concat …" at bounding box center [418, 159] width 236 height 208
click at [335, 99] on div "session_key , market_new as market , event_timestamp , count ( DISTINCT concat …" at bounding box center [418, 159] width 236 height 208
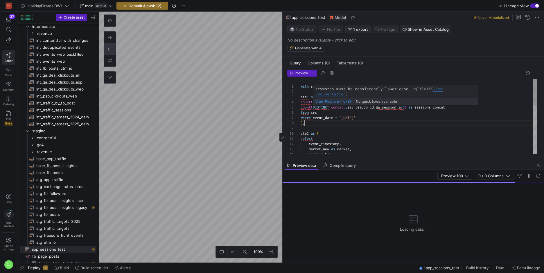
scroll to position [42, 0]
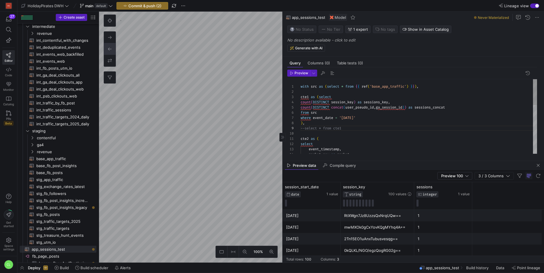
click at [376, 125] on div "market_new as market , event_timestamp , count ( DISTINCT concat ( user_pseudo_…" at bounding box center [418, 186] width 236 height 214
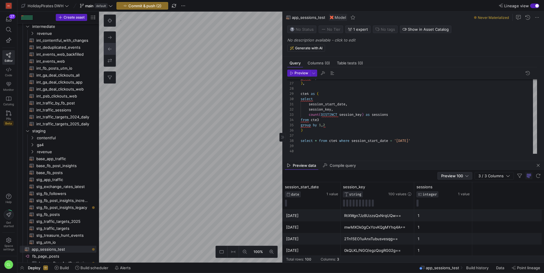
click at [457, 179] on div "Preview 100" at bounding box center [454, 175] width 27 height 7
click at [326, 143] on div at bounding box center [272, 136] width 544 height 273
click at [311, 138] on div "group by 1 ) , cte4 as ( select session_start_date , session_key , count ( DIST…" at bounding box center [418, 47] width 236 height 214
click at [317, 140] on div "group by 1 ) , cte4 as ( select session_start_date , session_key , count ( DIST…" at bounding box center [418, 47] width 236 height 214
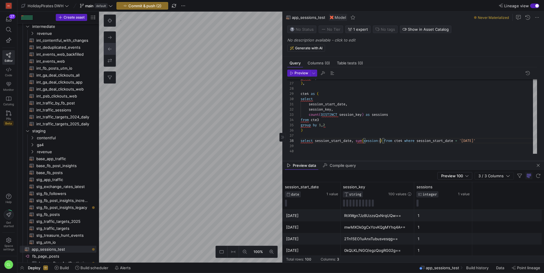
scroll to position [37, 82]
click at [302, 71] on span "Preview" at bounding box center [301, 73] width 14 height 4
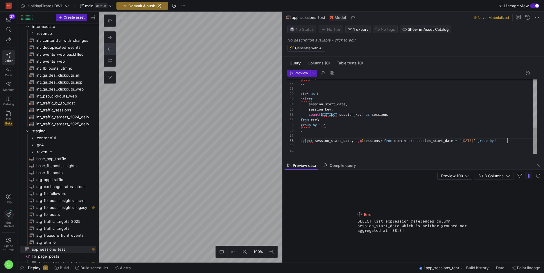
scroll to position [37, 211]
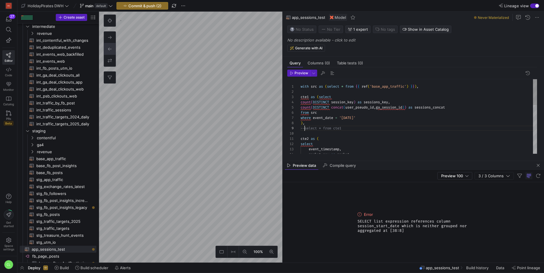
click at [304, 130] on div "--select * from cte1 cte2 as ( select event_timestamp , market_new as market , …" at bounding box center [418, 186] width 236 height 214
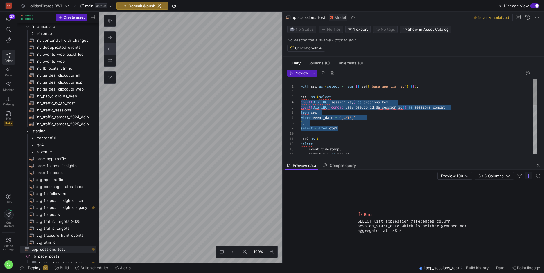
drag, startPoint x: 351, startPoint y: 130, endPoint x: 267, endPoint y: 73, distance: 100.9
click at [300, 79] on div "select * from cte1 cte2 as ( select event_timestamp , market_new as market , ) …" at bounding box center [418, 186] width 236 height 214
click at [314, 130] on div "select * from cte1 cte2 as ( select event_timestamp , market_new as market , ) …" at bounding box center [418, 186] width 236 height 214
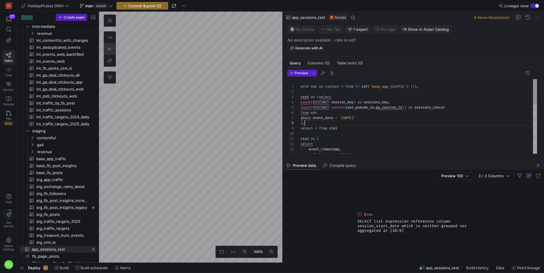
click at [325, 124] on div "select * from cte1 cte2 as ( select event_timestamp , market_new as market , ) …" at bounding box center [418, 186] width 236 height 214
drag, startPoint x: 348, startPoint y: 129, endPoint x: 279, endPoint y: 79, distance: 85.2
click at [300, 79] on div "select * from cte1 cte2 as ( select event_timestamp , market_new as market , ) …" at bounding box center [418, 186] width 236 height 214
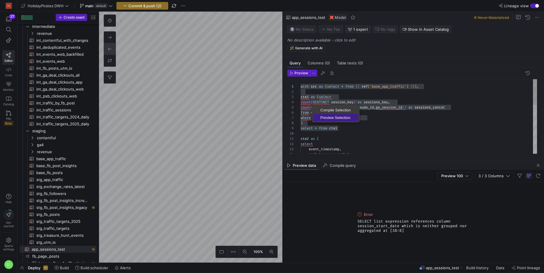
click at [329, 117] on span "Preview Selection" at bounding box center [336, 118] width 46 height 4
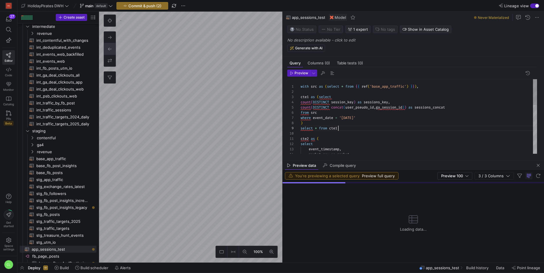
click at [364, 129] on div "select * from cte1 cte2 as ( select event_timestamp , market_new as market , ) …" at bounding box center [418, 186] width 236 height 214
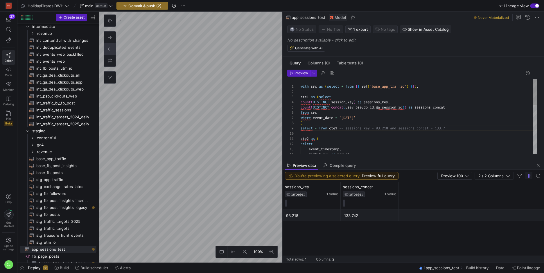
scroll to position [42, 152]
click at [387, 140] on div "select * from cte1 -- sessions_key = 93,218 and sessions_concat = 133 ,742 cte2…" at bounding box center [418, 186] width 236 height 214
click at [351, 134] on div "select * from cte1 -- sessions_key = 93,218 and sessions_concat = 133 ,742 cte2…" at bounding box center [418, 186] width 236 height 214
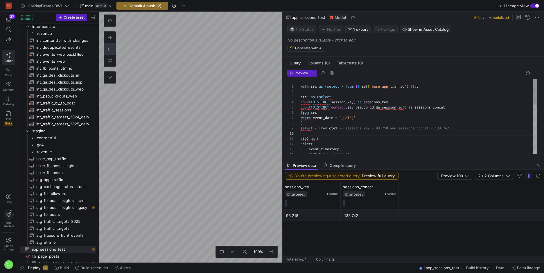
click at [302, 129] on div "select * from cte1 -- sessions_key = 93,218 and sessions_concat = 133 ,742 cte2…" at bounding box center [418, 186] width 236 height 214
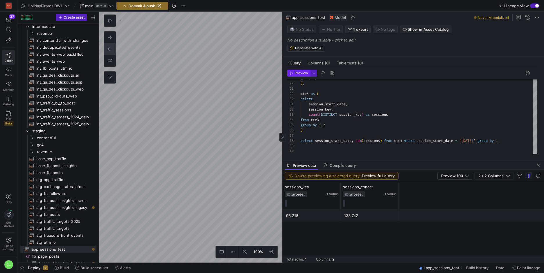
click at [304, 76] on span "button" at bounding box center [298, 73] width 22 height 6
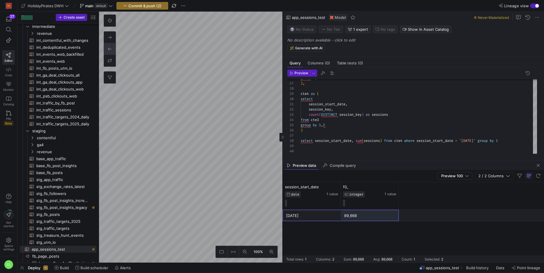
drag, startPoint x: 317, startPoint y: 212, endPoint x: 365, endPoint y: 213, distance: 47.9
click at [365, 213] on div "2025-08-12 89,668" at bounding box center [412, 216] width 261 height 12
click at [393, 149] on div "group by 1 ) , cte4 as ( select session_start_date , session_key , count ( DIST…" at bounding box center [418, 47] width 236 height 214
click at [395, 149] on div "group by 1 ) , cte4 as ( select session_start_date , session_key , count ( DIST…" at bounding box center [418, 47] width 236 height 214
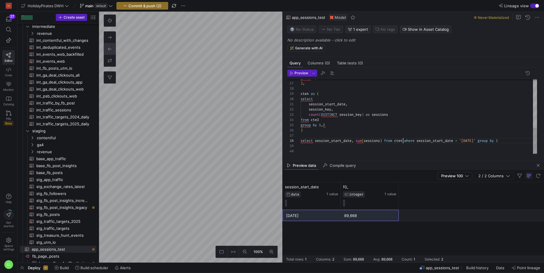
scroll to position [37, 102]
click at [403, 143] on div "group by 1 ) , cte4 as ( select session_start_date , session_key , count ( DIST…" at bounding box center [418, 47] width 236 height 214
click at [479, 144] on div "group by 1 ) , cte4 as ( select session_start_date , session_key , count ( DIST…" at bounding box center [418, 47] width 236 height 214
click at [518, 139] on div "group by 1 ) , cte4 as ( select session_start_date , session_key , count ( DIST…" at bounding box center [418, 47] width 236 height 214
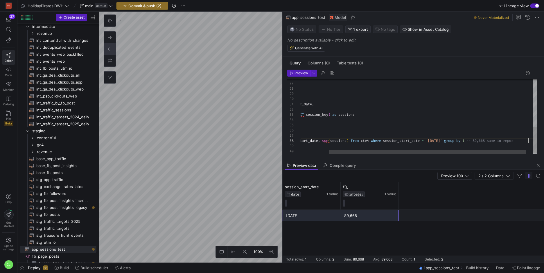
scroll to position [37, 263]
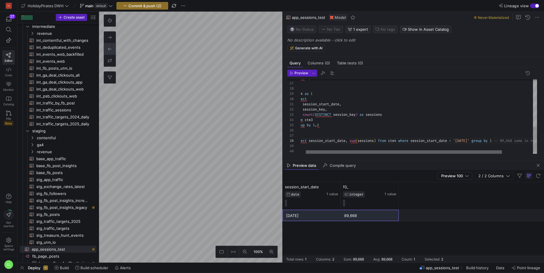
click at [308, 150] on div at bounding box center [404, 151] width 196 height 3
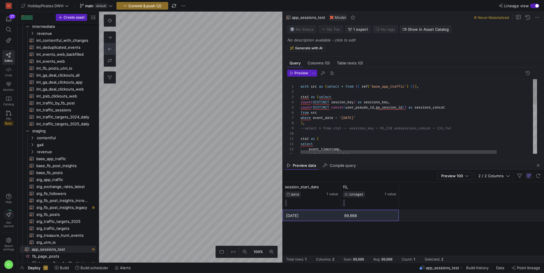
click at [319, 126] on div "market_new as market , cte2 as ( select event_timestamp , --select * from cte1 …" at bounding box center [440, 187] width 280 height 217
click at [315, 121] on div "market_new as market , cte2 as ( select event_timestamp , --select * from cte1 …" at bounding box center [440, 187] width 280 height 217
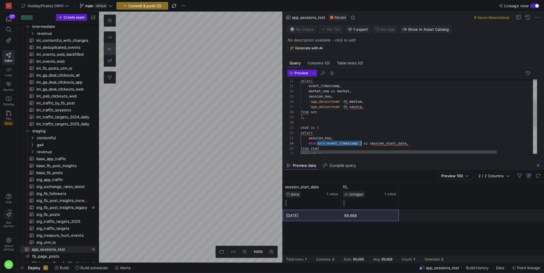
scroll to position [16, 61]
drag, startPoint x: 318, startPoint y: 145, endPoint x: 361, endPoint y: 143, distance: 43.0
click at [361, 143] on div "market_new as market , select event_timestamp , session_key , 'app_datastream' …" at bounding box center [440, 124] width 280 height 217
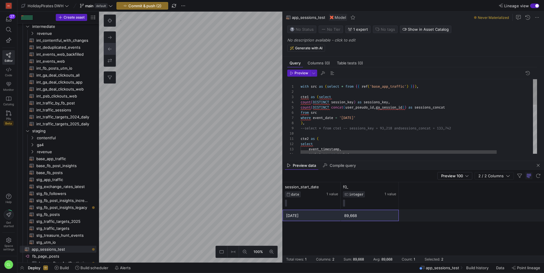
click at [378, 116] on div "market_new as market , select event_timestamp , cte2 as ( --select * from cte1 …" at bounding box center [440, 187] width 280 height 217
click at [301, 118] on div "select event_timestamp , cte2 as ( --select * from cte1 -- sessions_key = 93,21…" at bounding box center [440, 190] width 280 height 222
click at [338, 129] on div "select event_timestamp , cte2 as ( --select * from cte1 -- sessions_key = 93,21…" at bounding box center [440, 190] width 280 height 222
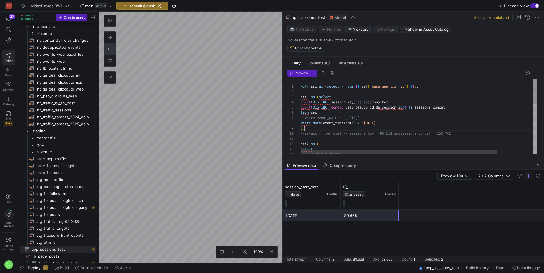
scroll to position [42, 4]
click at [351, 135] on div "select event_timestamp , cte2 as ( --select * from cte1 -- sessions_key = 93,21…" at bounding box center [440, 190] width 280 height 222
click at [325, 129] on div "select cte2 as ( --select * from cte1 -- event_date: sessions_key = 93,218 and …" at bounding box center [445, 193] width 290 height 228
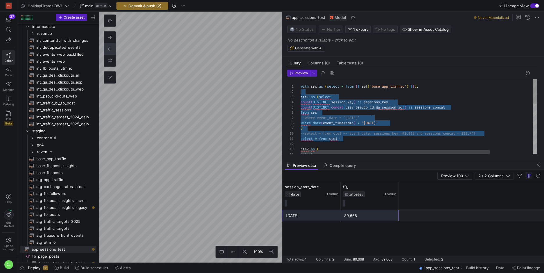
scroll to position [0, 0]
drag, startPoint x: 367, startPoint y: 141, endPoint x: 287, endPoint y: 74, distance: 104.9
click at [300, 79] on div "select cte2 as ( --select * from cte1 -- event_date: sessions_key = 93,218 and …" at bounding box center [445, 193] width 290 height 228
click at [342, 132] on div "select cte2 as ( --select * from cte1 -- event_date: sessions_key = 93,218 and …" at bounding box center [445, 193] width 290 height 228
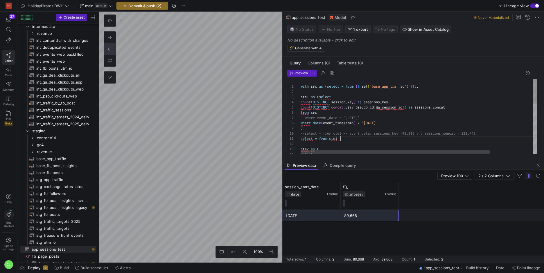
click at [347, 140] on div "select cte2 as ( --select * from cte1 -- event_date: sessions_key = 93,218 and …" at bounding box center [445, 193] width 290 height 228
click at [376, 141] on div "select cte2 as ( --select * from cte1 -- event_date: sessions_key = 93,218 and …" at bounding box center [445, 193] width 290 height 228
click at [360, 142] on div "select cte2 as ( --select * from cte1 -- event_date: sessions_key = 93,218 and …" at bounding box center [445, 193] width 290 height 228
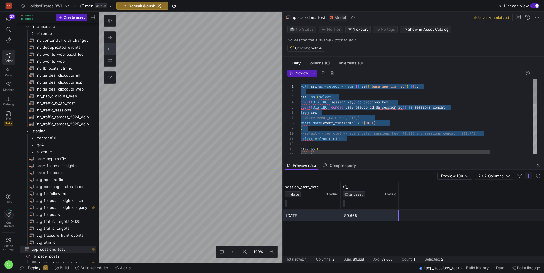
drag, startPoint x: 350, startPoint y: 138, endPoint x: 260, endPoint y: 34, distance: 137.2
click at [300, 79] on div "select cte2 as ( --select * from cte1 -- event_date: sessions_key = 93,218 and …" at bounding box center [445, 193] width 290 height 228
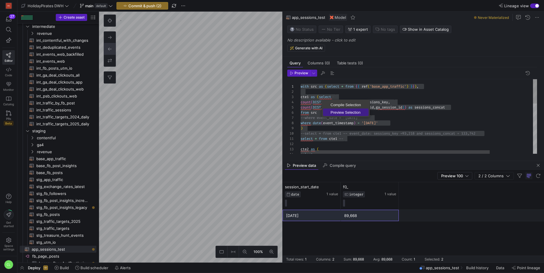
click at [340, 111] on span "Preview Selection" at bounding box center [346, 113] width 46 height 4
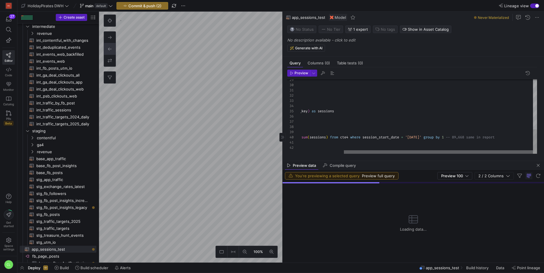
click at [372, 150] on div at bounding box center [438, 151] width 189 height 3
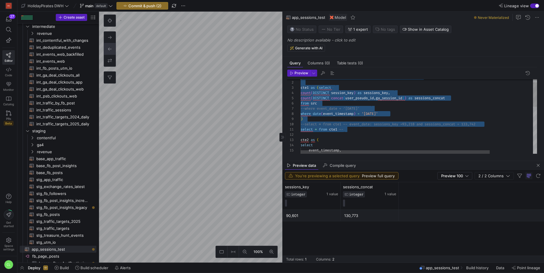
click at [378, 135] on div "cte2 as ( select count ( DISTINCT concat ( user_pseudo_id , ga_session_id ) ) a…" at bounding box center [445, 184] width 290 height 228
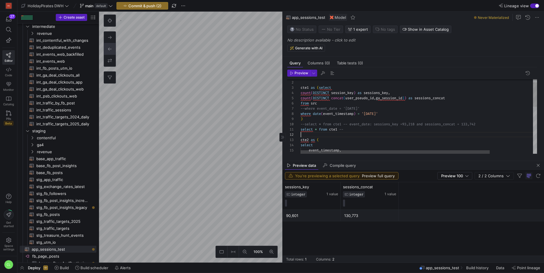
click at [394, 129] on div "cte2 as ( select count ( DISTINCT concat ( user_pseudo_id , ga_session_id ) ) a…" at bounding box center [445, 184] width 290 height 228
drag, startPoint x: 425, startPoint y: 131, endPoint x: 413, endPoint y: 131, distance: 12.8
click at [413, 131] on div "cte2 as ( select count ( DISTINCT concat ( user_pseudo_id , ga_session_id ) ) a…" at bounding box center [445, 184] width 290 height 228
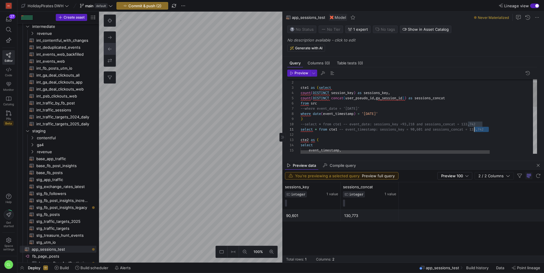
drag, startPoint x: 492, startPoint y: 129, endPoint x: 474, endPoint y: 131, distance: 17.9
click at [474, 131] on div "cte2 as ( select count ( DISTINCT concat ( user_pseudo_id , ga_session_id ) ) a…" at bounding box center [445, 184] width 290 height 228
click at [466, 142] on div "cte2 as ( select count ( DISTINCT concat ( user_pseudo_id , ga_session_id ) ) a…" at bounding box center [445, 184] width 290 height 228
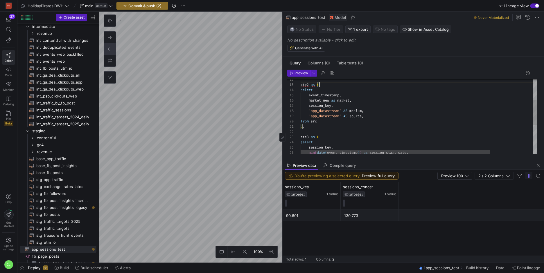
click at [330, 92] on div "select event_timestamp , market_new as market , session_key , 'app_datastream' …" at bounding box center [445, 129] width 290 height 228
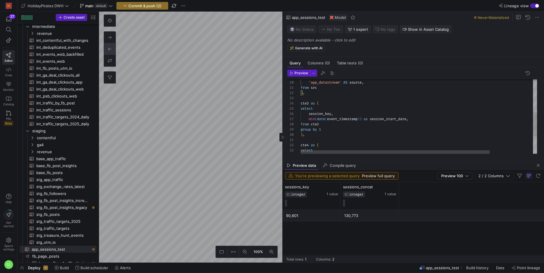
click at [344, 114] on div "'app_datastream' AS medium , 'app_datastream' AS source , from src ) , cte3 as …" at bounding box center [445, 92] width 290 height 233
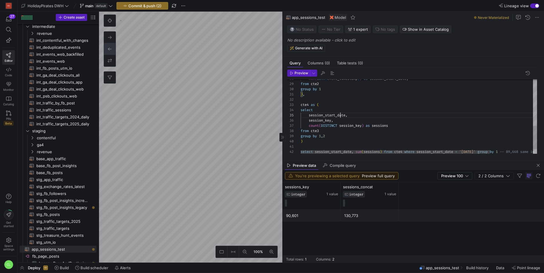
click at [339, 114] on div "from cte2 group by 1 ) , cte4 as ( select session_start_date , session_key , co…" at bounding box center [445, 49] width 290 height 238
click at [341, 112] on div "from cte2 group by 1 ) , cte4 as ( select session_start_date , session_key , co…" at bounding box center [445, 49] width 290 height 238
click at [310, 122] on div "from cte2 group by 1 ) , cte4 as ( select session_start_date , session_key , co…" at bounding box center [445, 51] width 290 height 243
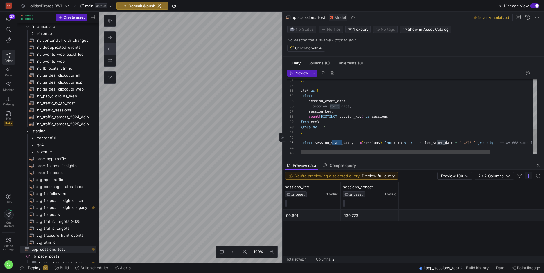
drag, startPoint x: 342, startPoint y: 143, endPoint x: 331, endPoint y: 143, distance: 10.7
click at [331, 143] on div ") , cte4 as ( select --session_start_date, session_key , count ( DISTINCT sessi…" at bounding box center [445, 37] width 290 height 243
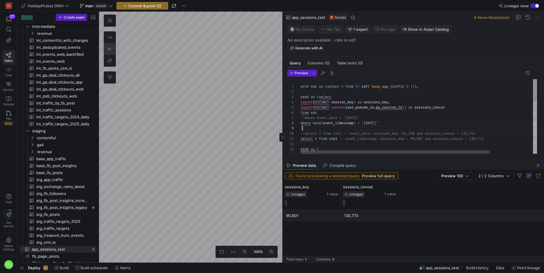
click at [330, 130] on div "select * from cte1 -- event_timestamp: sessions_key = 90,601 and sess ions_conc…" at bounding box center [445, 200] width 290 height 243
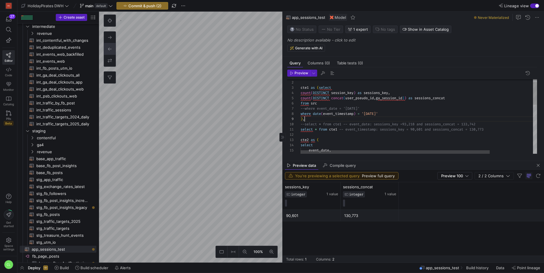
click at [300, 129] on span "select" at bounding box center [306, 129] width 12 height 5
click at [300, 130] on div "11" at bounding box center [293, 129] width 13 height 5
click at [301, 130] on div "select * from cte1 -- event_timestamp: sessions_key = 90,601 and sess ions_conc…" at bounding box center [445, 191] width 290 height 243
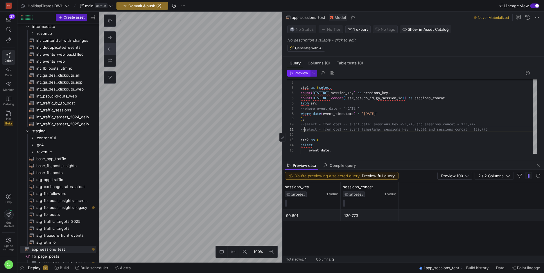
click at [296, 74] on span "Preview" at bounding box center [301, 73] width 14 height 4
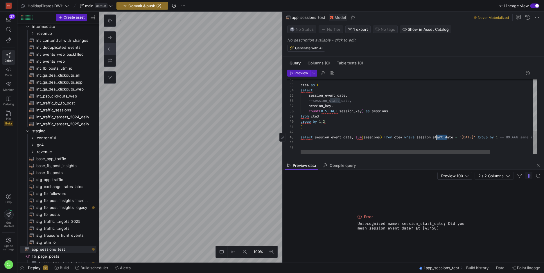
drag, startPoint x: 447, startPoint y: 137, endPoint x: 437, endPoint y: 137, distance: 10.2
click at [437, 137] on div "cte4 as ( select session_event_date , --session_start_date, session_key , count…" at bounding box center [445, 32] width 290 height 243
click at [305, 73] on span "Preview" at bounding box center [301, 73] width 14 height 4
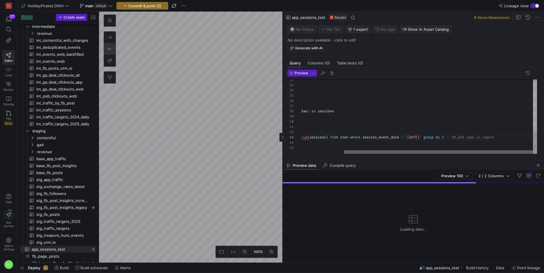
click at [520, 150] on div at bounding box center [438, 151] width 189 height 3
click at [518, 137] on div "cte4 as ( select session_event_date , --session_start_date, session_key , count…" at bounding box center [391, 32] width 290 height 243
click at [465, 138] on div "cte4 as ( select session_event_date , --session_start_date, session_key , count…" at bounding box center [391, 32] width 290 height 243
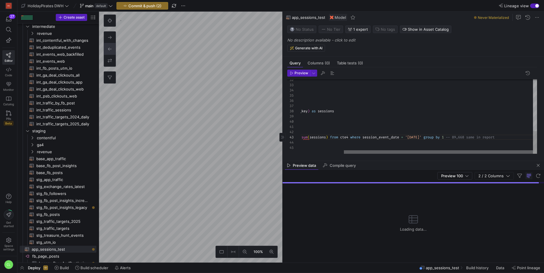
click at [502, 150] on div at bounding box center [438, 151] width 189 height 3
click at [460, 138] on div "cte4 as ( select session_event_date , --session_start_date, session_key , count…" at bounding box center [391, 32] width 290 height 243
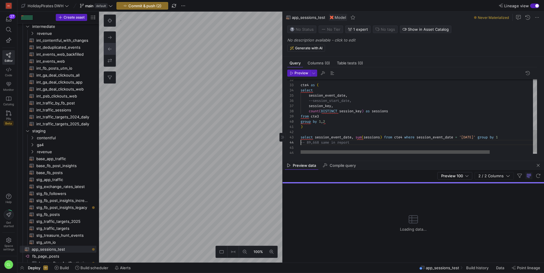
scroll to position [16, 0]
click at [306, 144] on div "cte4 as ( select session_event_date , --session_start_date, session_key , count…" at bounding box center [445, 35] width 290 height 248
click at [426, 145] on div "cte4 as ( select session_event_date , --session_start_date, session_key , count…" at bounding box center [445, 35] width 290 height 248
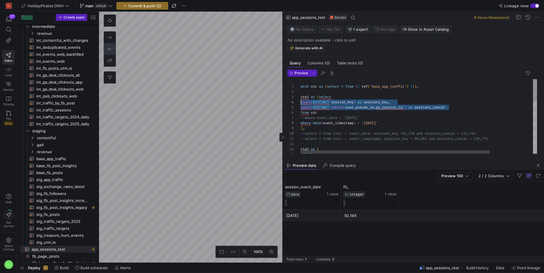
drag, startPoint x: 459, startPoint y: 108, endPoint x: 300, endPoint y: 101, distance: 159.2
click at [300, 101] on div "cte2 as ( select count ( DISTINCT concat ( user_pseudo_id , ga_session_id ) ) a…" at bounding box center [445, 203] width 290 height 248
click at [343, 106] on div "cte2 as ( select count ( DISTINCT concat ( user_pseudo_id , ga_session_id ) ) a…" at bounding box center [445, 203] width 290 height 248
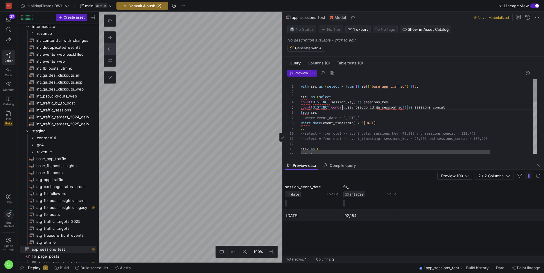
scroll to position [21, 42]
click at [292, 96] on as-split "100% 0 Query Columns (0) Table tests (0) Preview 12 13 14 5 6 7 8 9 10 11 4 2 3…" at bounding box center [321, 137] width 445 height 251
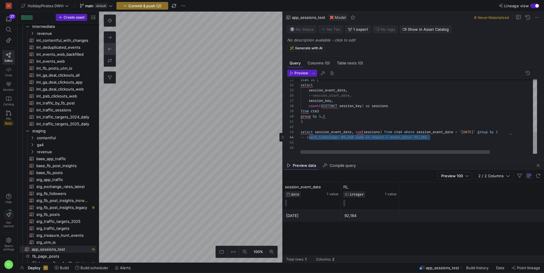
scroll to position [5, 0]
drag, startPoint x: 432, startPoint y: 139, endPoint x: 428, endPoint y: 136, distance: 4.5
click at [428, 136] on div "cte4 as ( select session_event_date , --session_start_date, session_key , count…" at bounding box center [445, 29] width 290 height 248
click at [431, 136] on div "cte4 as ( select session_event_date , --session_start_date, session_key , count…" at bounding box center [445, 29] width 290 height 248
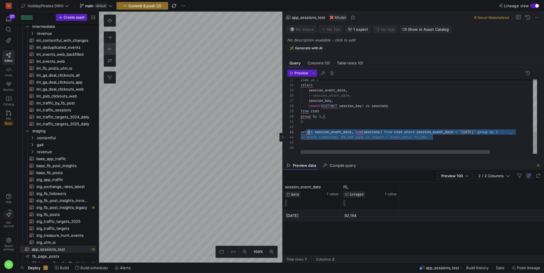
drag, startPoint x: 432, startPoint y: 136, endPoint x: 309, endPoint y: 134, distance: 123.4
click at [309, 134] on div "cte4 as ( select session_event_date , --session_start_date, session_key , count…" at bounding box center [445, 29] width 290 height 248
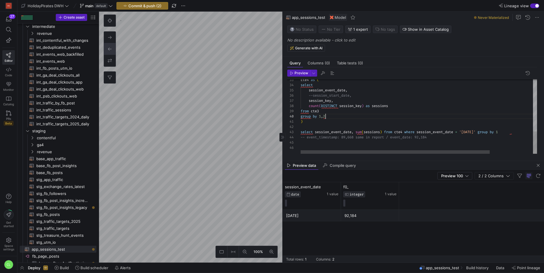
click at [374, 118] on div "cte4 as ( select session_event_date , --session_start_date, session_key , count…" at bounding box center [445, 29] width 290 height 248
click at [303, 133] on div "cte4 as ( select session_event_date , --session_start_date, session_key , count…" at bounding box center [445, 29] width 290 height 248
click at [305, 74] on span "Preview" at bounding box center [301, 73] width 14 height 4
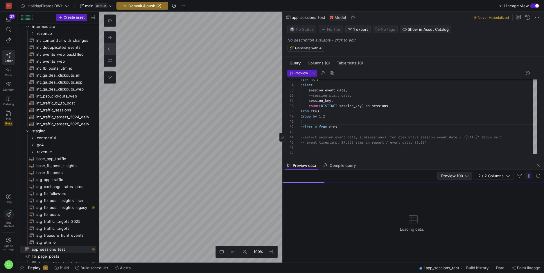
click at [458, 176] on span "Preview 100" at bounding box center [452, 176] width 22 height 5
click at [455, 195] on span "Full Preview" at bounding box center [455, 194] width 30 height 5
click at [250, 39] on as-split "100% 0 Query Columns (0) Table tests (0) Preview 33 34 35 36 37 38 39 40 41 43 …" at bounding box center [321, 137] width 445 height 251
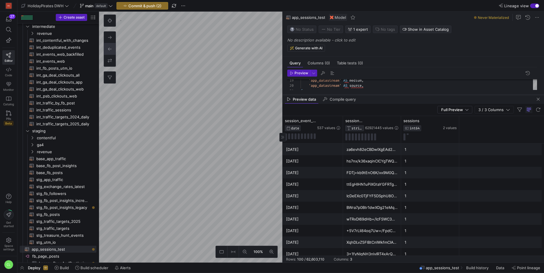
drag, startPoint x: 426, startPoint y: 161, endPoint x: 443, endPoint y: 95, distance: 68.9
click at [443, 95] on div at bounding box center [412, 95] width 261 height 2
click at [407, 134] on button at bounding box center [407, 133] width 2 height 1
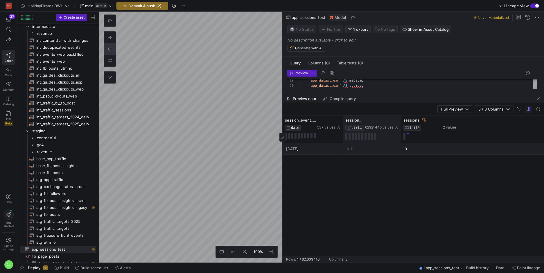
click at [399, 119] on div "session_key STRING 62921445 values" at bounding box center [372, 129] width 58 height 27
drag, startPoint x: 400, startPoint y: 119, endPoint x: 407, endPoint y: 121, distance: 7.5
click at [407, 121] on div at bounding box center [408, 129] width 2 height 27
drag, startPoint x: 342, startPoint y: 120, endPoint x: 348, endPoint y: 121, distance: 6.7
click at [348, 121] on div at bounding box center [349, 129] width 2 height 27
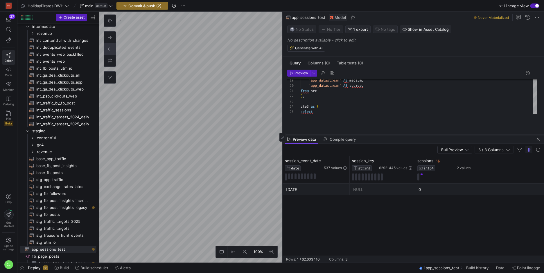
drag, startPoint x: 372, startPoint y: 94, endPoint x: 371, endPoint y: 132, distance: 37.7
click at [371, 134] on div at bounding box center [412, 135] width 261 height 2
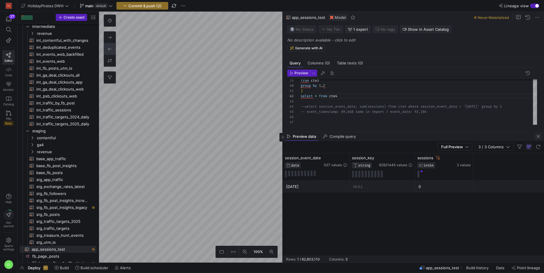
click at [535, 136] on span "button" at bounding box center [537, 136] width 7 height 7
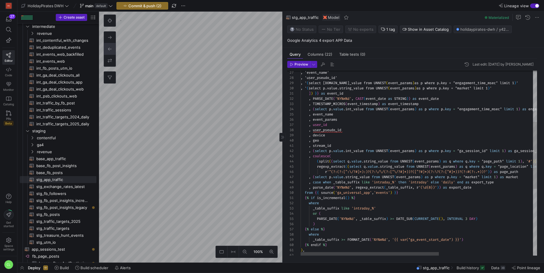
type textarea "-- incrementally append most recent data to the datamodel and index new events …"
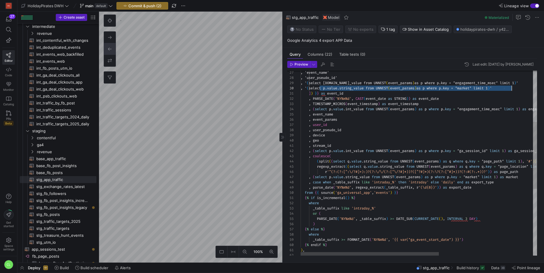
scroll to position [47, 209]
drag, startPoint x: 320, startPoint y: 89, endPoint x: 508, endPoint y: 88, distance: 188.9
click at [508, 88] on div ", device , geo , stream_id , ( select p . value . int_value from UNNEST ( event…" at bounding box center [498, 184] width 397 height 510
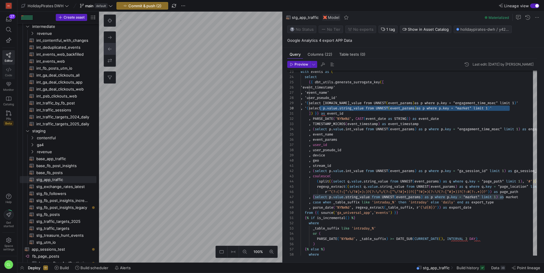
click at [13, 77] on link "Code" at bounding box center [8, 72] width 12 height 15
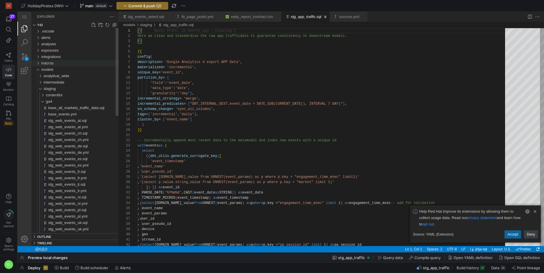
click at [39, 61] on div "macros" at bounding box center [37, 63] width 9 height 6
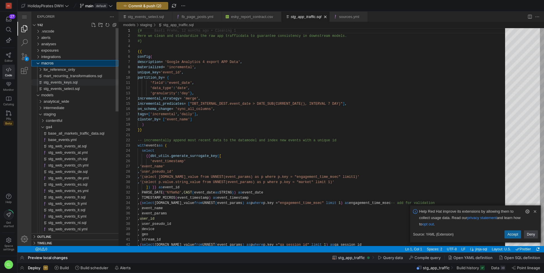
click at [77, 82] on span "stg_events_keys.sql" at bounding box center [61, 82] width 34 height 4
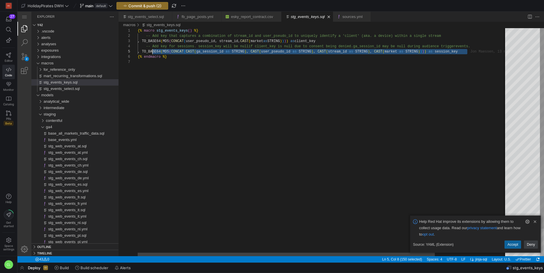
scroll to position [21, 12]
drag, startPoint x: 481, startPoint y: 53, endPoint x: 151, endPoint y: 52, distance: 330.0
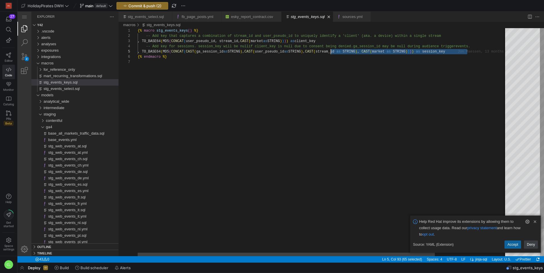
type textarea "{% macro stg_events_keys() %} -- Add key that captures a combination of stream_…"
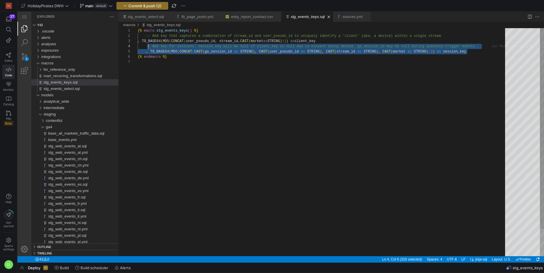
scroll to position [16, 8]
drag, startPoint x: 477, startPoint y: 51, endPoint x: 145, endPoint y: 47, distance: 331.2
click at [12, 55] on link "Editor" at bounding box center [8, 57] width 12 height 15
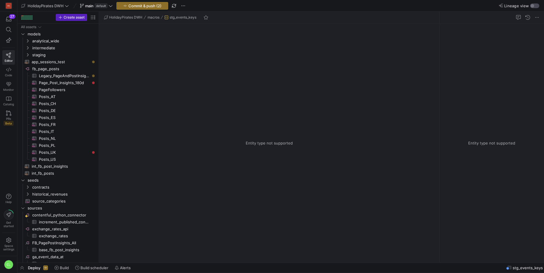
click at [535, 6] on div "button" at bounding box center [534, 5] width 9 height 5
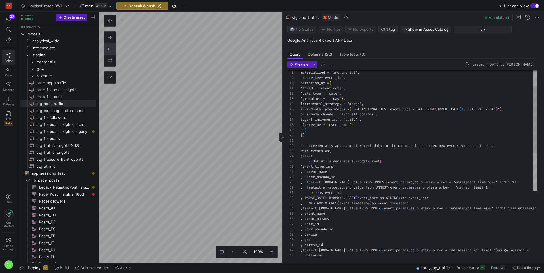
scroll to position [52, 0]
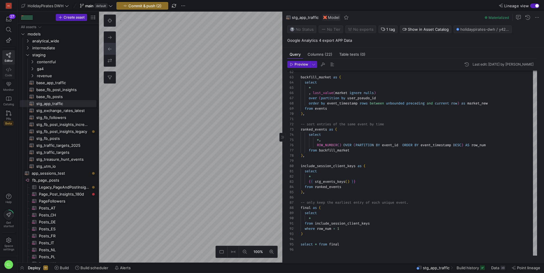
click at [10, 73] on link "Code" at bounding box center [8, 72] width 12 height 15
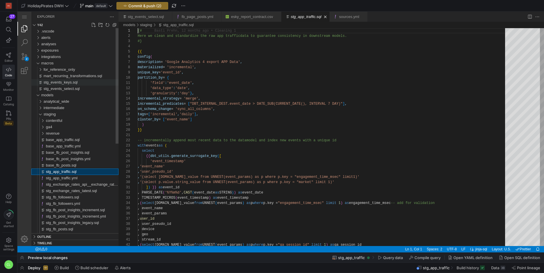
click at [70, 84] on span "stg_events_keys.sql" at bounding box center [61, 82] width 34 height 4
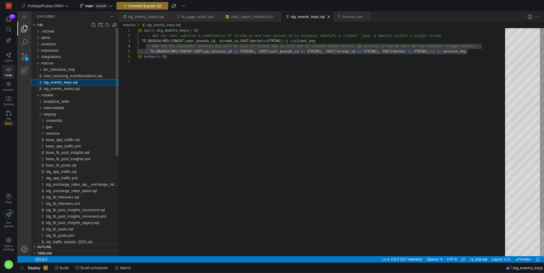
scroll to position [31, 8]
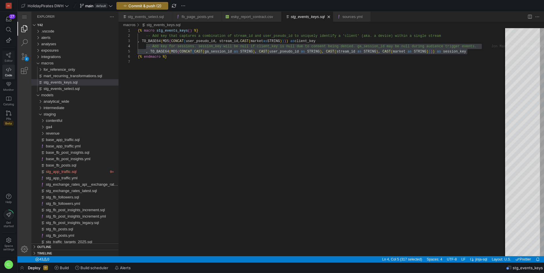
scroll to position [31, 8]
click at [10, 57] on icon at bounding box center [8, 55] width 5 height 5
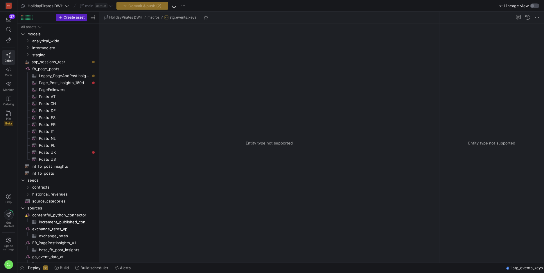
click at [537, 4] on div "button" at bounding box center [534, 5] width 9 height 5
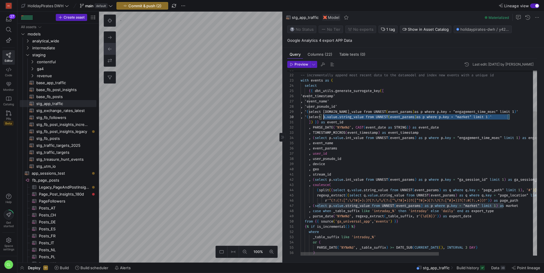
scroll to position [47, 19]
drag, startPoint x: 509, startPoint y: 118, endPoint x: 320, endPoint y: 119, distance: 189.5
click at [320, 119] on div "{ % else % } ) PARSE_DATE ( '%Y%m%d' , _table_suffix ) >= DATE_SUB ( CURRENT_DA…" at bounding box center [498, 213] width 397 height 510
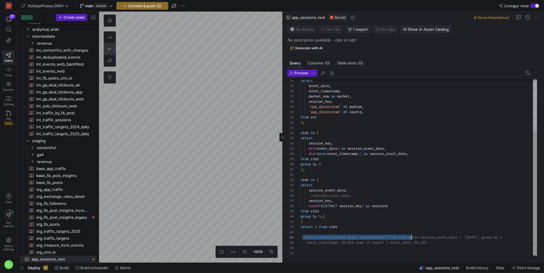
scroll to position [16, 109]
drag, startPoint x: 303, startPoint y: 238, endPoint x: 409, endPoint y: 239, distance: 105.7
click at [409, 239] on div "select event_date , event_timestamp , market_new as market , session_key , 'app…" at bounding box center [418, 131] width 236 height 250
click at [357, 227] on div "select event_date , event_timestamp , market_new as market , session_key , 'app…" at bounding box center [418, 131] width 236 height 250
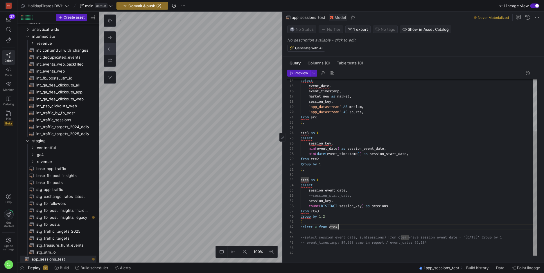
scroll to position [0, 2]
click at [354, 220] on div "select event_date , event_timestamp , market_new as market , session_key , 'app…" at bounding box center [418, 131] width 236 height 250
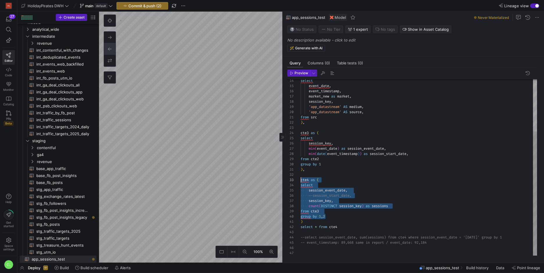
scroll to position [10, 0]
drag, startPoint x: 360, startPoint y: 216, endPoint x: 295, endPoint y: 178, distance: 74.9
click at [300, 178] on div "select event_date , event_timestamp , market_new as market , session_key , 'app…" at bounding box center [418, 131] width 236 height 250
click at [391, 161] on div "select event_date , event_timestamp , market_new as market , session_key , 'app…" at bounding box center [418, 131] width 236 height 250
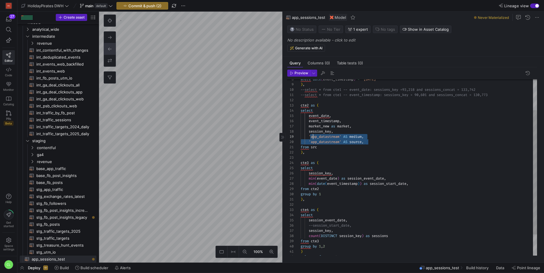
scroll to position [42, 0]
drag, startPoint x: 375, startPoint y: 142, endPoint x: 287, endPoint y: 135, distance: 88.5
click at [300, 135] on div "select event_date , event_timestamp , market_new as market , session_key , 'app…" at bounding box center [418, 160] width 236 height 250
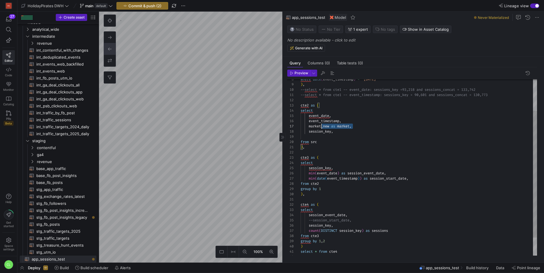
scroll to position [26, 0]
drag, startPoint x: 358, startPoint y: 128, endPoint x: 288, endPoint y: 123, distance: 69.2
click at [300, 123] on div "select event_date , event_timestamp , market_new as market , session_key , from…" at bounding box center [418, 157] width 236 height 245
click at [311, 124] on div "select event_date , event_timestamp , market_new as market , session_key , from…" at bounding box center [418, 157] width 236 height 245
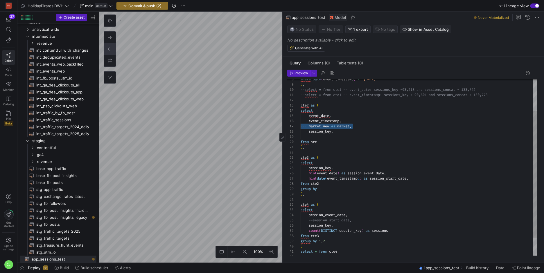
drag, startPoint x: 369, startPoint y: 128, endPoint x: 292, endPoint y: 125, distance: 77.5
click at [300, 125] on div "select event_date , event_timestamp , market_new as market , session_key , from…" at bounding box center [418, 157] width 236 height 245
click at [334, 136] on div "select event_date , event_timestamp , session_key , from src ) , cte3 as ( sele…" at bounding box center [418, 157] width 236 height 245
click at [336, 130] on div "select event_date , event_timestamp , session_key , from src ) , cte3 as ( sele…" at bounding box center [418, 157] width 236 height 245
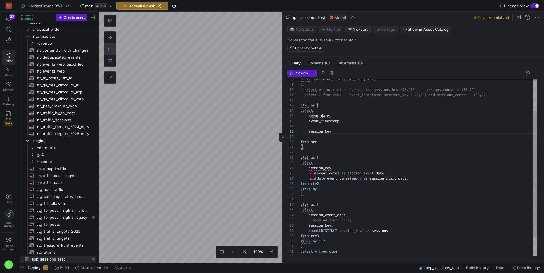
scroll to position [37, 31]
click at [342, 129] on div "select event_date , event_timestamp , session_key from src ) , cte3 as ( select…" at bounding box center [418, 157] width 236 height 245
click at [348, 127] on div "select event_date , event_timestamp , session_key , from src ) , cte3 as ( sele…" at bounding box center [418, 157] width 236 height 245
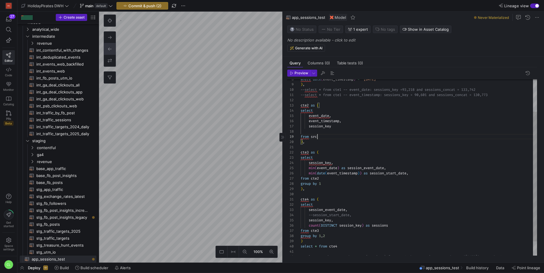
scroll to position [42, 17]
click at [329, 136] on div "select event_date , event_timestamp , session_key from src ) , cte3 as ( select…" at bounding box center [418, 155] width 236 height 240
click at [334, 133] on div "select event_date , event_timestamp , session_key from src ) , cte3 as ( select…" at bounding box center [418, 155] width 236 height 240
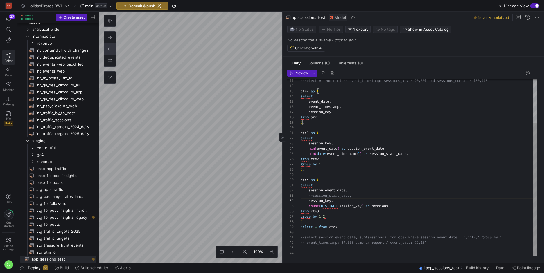
scroll to position [16, 33]
click at [342, 201] on div "select event_date , event_timestamp , session_key from src ) , cte3 as ( select…" at bounding box center [418, 138] width 236 height 235
click at [359, 216] on div "select event_date , event_timestamp , session_key from src ) , cte3 as ( select…" at bounding box center [418, 138] width 236 height 235
click at [301, 73] on span "Preview" at bounding box center [301, 73] width 14 height 4
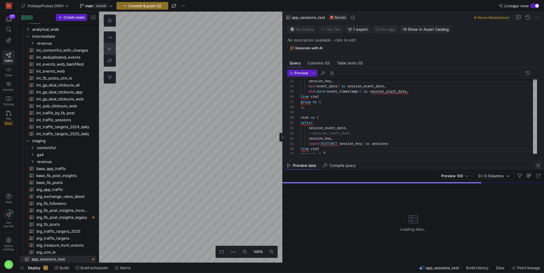
click at [535, 166] on span "button" at bounding box center [537, 165] width 7 height 7
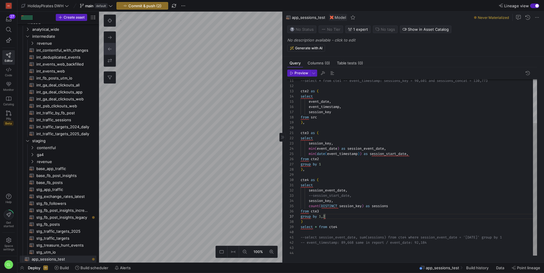
click at [310, 190] on div "cte4 as ( select session_event_date , --session_start_date, ) , group by 1 from…" at bounding box center [418, 138] width 236 height 235
click at [305, 238] on div "cte4 as ( select --session_event_date, session_start_date , ) , group by 1 from…" at bounding box center [418, 138] width 236 height 235
drag, startPoint x: 335, startPoint y: 237, endPoint x: 344, endPoint y: 238, distance: 8.5
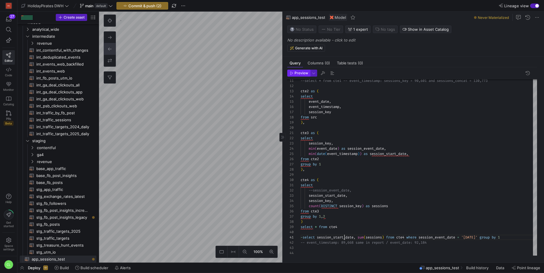
click at [303, 71] on span "Preview" at bounding box center [301, 73] width 14 height 4
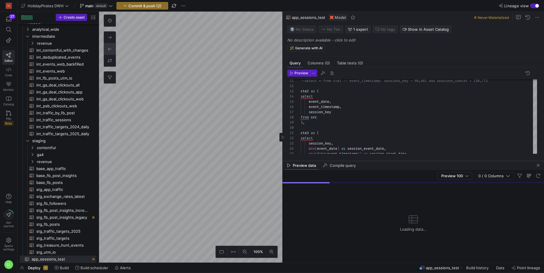
click at [394, 161] on div at bounding box center [412, 161] width 261 height 2
click at [392, 164] on div "Preview data Compile query" at bounding box center [412, 165] width 261 height 9
click at [540, 165] on span "button" at bounding box center [537, 165] width 7 height 7
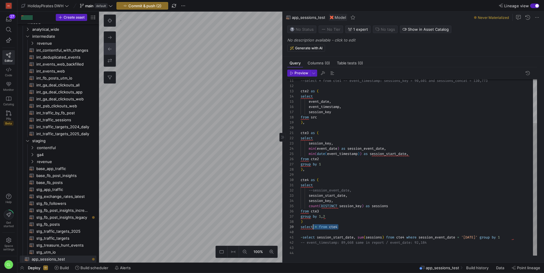
scroll to position [42, 0]
drag, startPoint x: 349, startPoint y: 229, endPoint x: 295, endPoint y: 229, distance: 54.3
click at [300, 229] on div "min ( date ( event_timestamp ) ) as session_start_date , min ( event_date ) as …" at bounding box center [418, 138] width 236 height 235
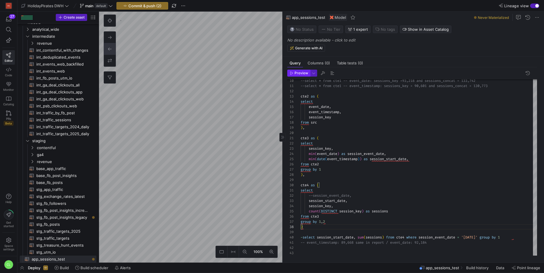
click at [300, 70] on button "Preview" at bounding box center [298, 73] width 23 height 7
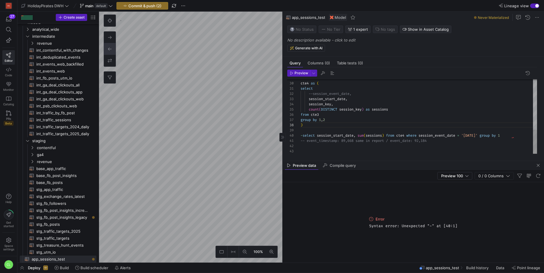
click at [304, 136] on div "cte4 as ( select --session_event_date, session_start_date , session_key , count…" at bounding box center [418, 39] width 236 height 229
click at [292, 72] on icon "button" at bounding box center [291, 72] width 3 height 3
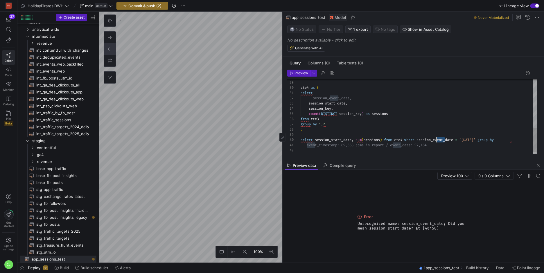
drag, startPoint x: 446, startPoint y: 139, endPoint x: 437, endPoint y: 141, distance: 8.9
click at [437, 141] on div "cte4 as ( select --session_event_date, session_start_date , session_key , count…" at bounding box center [418, 43] width 236 height 229
drag, startPoint x: 447, startPoint y: 140, endPoint x: 437, endPoint y: 142, distance: 10.3
click at [437, 142] on div "cte4 as ( select --session_event_date, session_start_date , session_key , count…" at bounding box center [418, 43] width 236 height 229
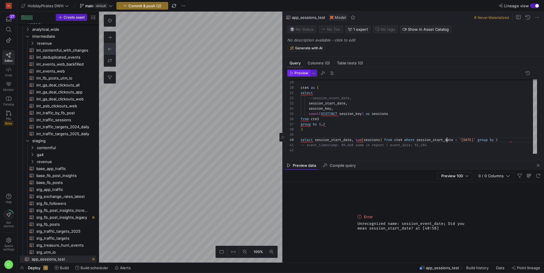
click at [300, 74] on span "Preview" at bounding box center [301, 73] width 14 height 4
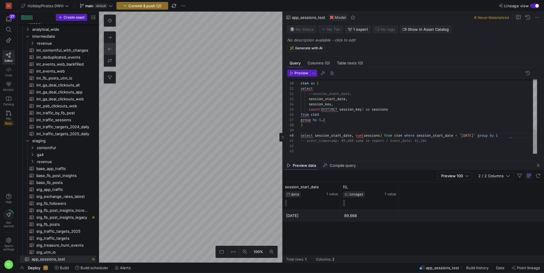
click at [485, 137] on div "cte4 as ( select --session_event_date, session_start_date , session_key , count…" at bounding box center [418, 39] width 236 height 229
click at [486, 136] on div "cte4 as ( select --session_event_date, session_start_date , session_key , count…" at bounding box center [418, 39] width 236 height 229
click at [301, 76] on span "button" at bounding box center [298, 73] width 22 height 6
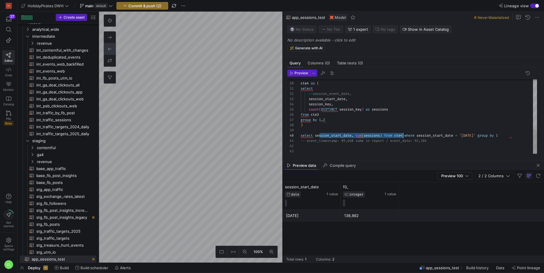
scroll to position [42, 0]
drag, startPoint x: 319, startPoint y: 134, endPoint x: 439, endPoint y: 133, distance: 119.9
click at [439, 133] on div "cte4 as ( select --session_event_date, session_start_date , session_key , count…" at bounding box center [418, 39] width 236 height 229
click at [441, 134] on div "cte4 as ( select --session_event_date, session_start_date , session_key , count…" at bounding box center [418, 39] width 236 height 229
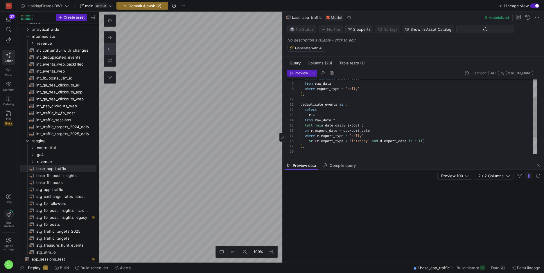
scroll to position [47, 92]
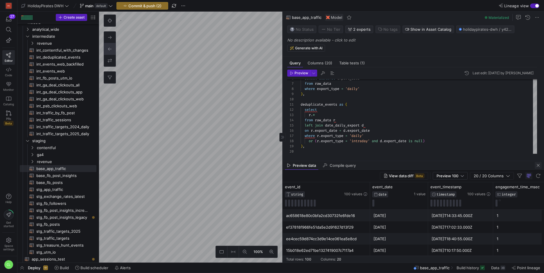
click at [537, 165] on span "button" at bounding box center [537, 165] width 7 height 7
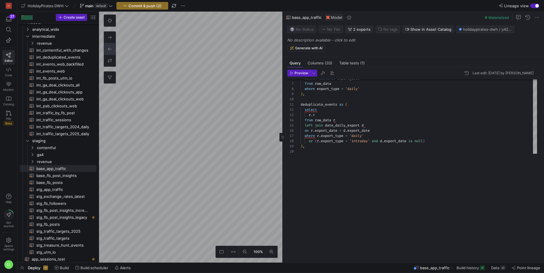
scroll to position [0, 0]
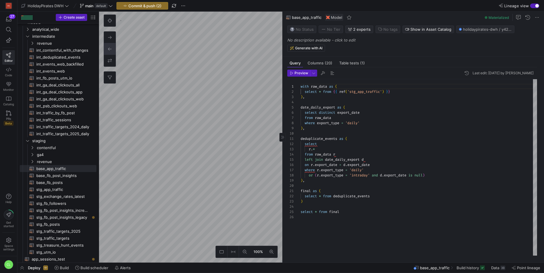
click at [456, 151] on div "select distinct export_date from raw_data where export_type = 'daily' ) , dedup…" at bounding box center [418, 167] width 236 height 176
click at [368, 123] on div "select distinct export_date from raw_data where export_type = 'daily' ) , dedup…" at bounding box center [418, 167] width 236 height 176
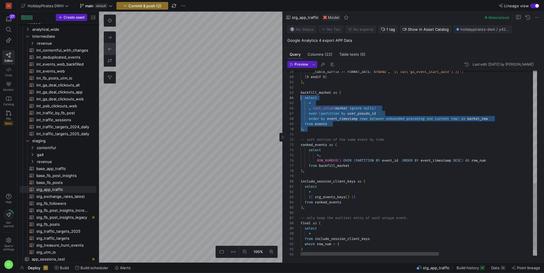
scroll to position [10, 0]
drag, startPoint x: 341, startPoint y: 128, endPoint x: 297, endPoint y: 92, distance: 56.3
click at [300, 92] on div "_table_suffix >= FORMAT_DATE ( '%Y%m%d' , '{{ var("ga_event_start_date") }}' ) …" at bounding box center [498, 16] width 397 height 510
click at [350, 126] on div "_table_suffix >= FORMAT_DATE ( '%Y%m%d' , '{{ var("ga_event_start_date") }}' ) …" at bounding box center [498, 16] width 397 height 510
drag, startPoint x: 349, startPoint y: 129, endPoint x: 293, endPoint y: 93, distance: 65.9
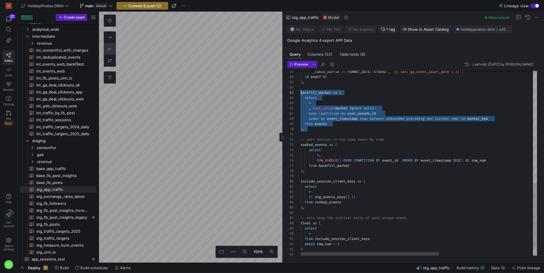
click at [300, 93] on div "_table_suffix >= FORMAT_DATE ( '%Y%m%d' , '{{ var("ga_event_start_date") }}' ) …" at bounding box center [498, 16] width 397 height 510
click at [331, 123] on div "_table_suffix >= FORMAT_DATE ( '%Y%m%d' , '{{ var("ga_event_start_date") }}' ) …" at bounding box center [498, 16] width 397 height 510
drag, startPoint x: 333, startPoint y: 128, endPoint x: 298, endPoint y: 92, distance: 50.5
click at [300, 92] on div "_table_suffix >= FORMAT_DATE ( '%Y%m%d' , '{{ var("ga_event_start_date") }}' ) …" at bounding box center [498, 16] width 397 height 510
click at [370, 152] on div "_table_suffix >= FORMAT_DATE ( '%Y%m%d' , '{{ var("ga_event_start_date") }}' ) …" at bounding box center [498, 16] width 397 height 510
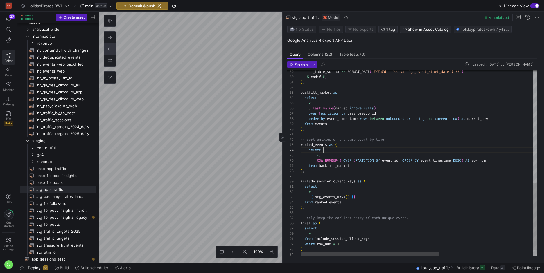
scroll to position [16, 23]
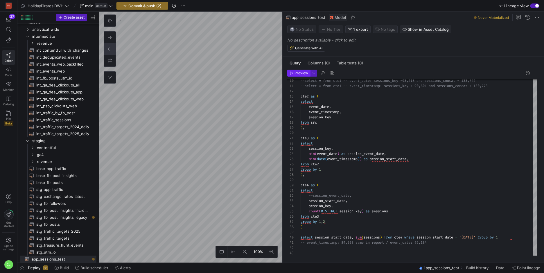
click at [302, 76] on button "Preview" at bounding box center [298, 73] width 23 height 7
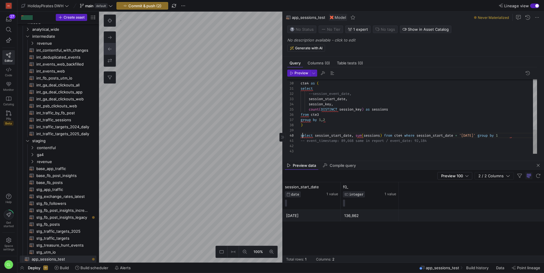
click at [303, 137] on div "cte4 as ( select --session_event_date, session_start_date , session_key , count…" at bounding box center [418, 39] width 236 height 229
click at [401, 133] on div "cte4 as ( select --session_event_date, session_start_date , session_key , count…" at bounding box center [418, 43] width 236 height 229
click at [295, 75] on span "button" at bounding box center [298, 73] width 22 height 6
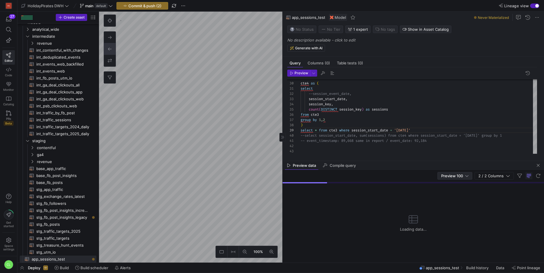
click at [465, 178] on div at bounding box center [466, 176] width 3 height 5
click at [455, 193] on span "Full Preview" at bounding box center [455, 194] width 30 height 5
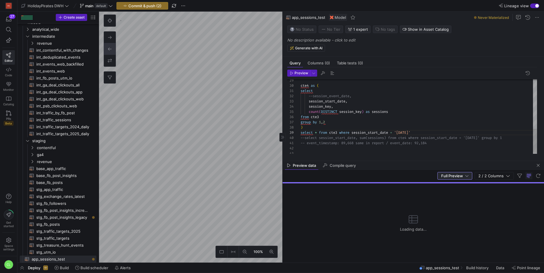
click at [339, 134] on div "cte4 as ( select --session_event_date, session_start_date , session_key , count…" at bounding box center [418, 41] width 236 height 229
click at [300, 75] on span "button" at bounding box center [298, 73] width 22 height 6
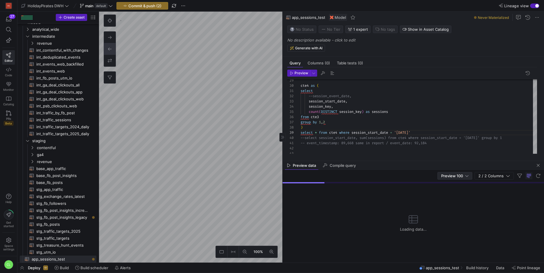
click at [463, 174] on span "Preview 100" at bounding box center [452, 176] width 22 height 5
click at [459, 193] on span "Full Preview" at bounding box center [455, 194] width 30 height 5
click at [302, 142] on div "cte4 as ( select --session_event_date, session_start_date , session_key , count…" at bounding box center [418, 41] width 236 height 229
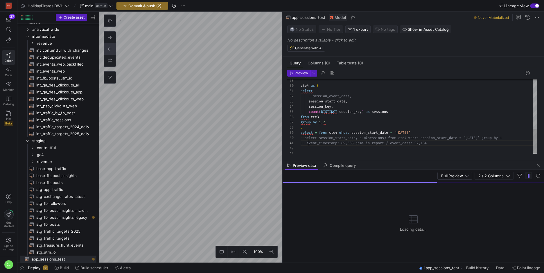
click at [307, 142] on div "cte4 as ( select --session_event_date, session_start_date , session_key , count…" at bounding box center [418, 41] width 236 height 229
click at [306, 143] on div "cte4 as ( select --session_event_date, session_start_date , session_key , count…" at bounding box center [418, 41] width 236 height 229
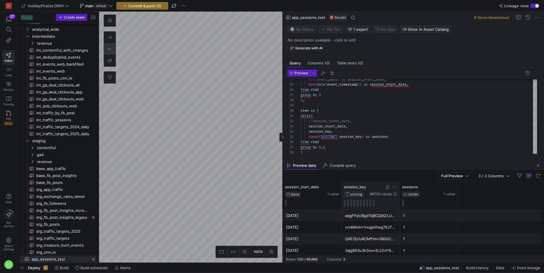
click at [394, 187] on icon at bounding box center [394, 187] width 5 height 5
click at [427, 196] on div "Contains" at bounding box center [420, 195] width 52 height 5
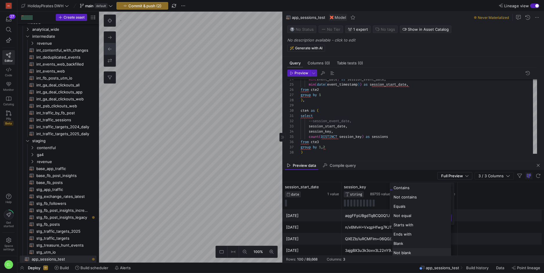
scroll to position [2, 0]
click at [426, 242] on div "Blank" at bounding box center [421, 241] width 59 height 9
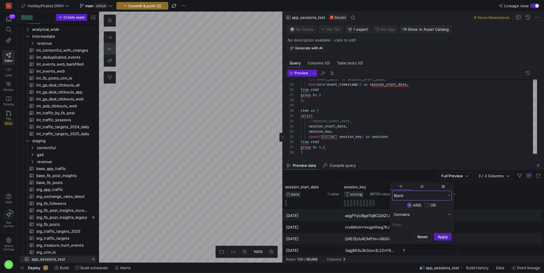
scroll to position [0, 0]
click at [450, 235] on button "Apply" at bounding box center [443, 237] width 18 height 8
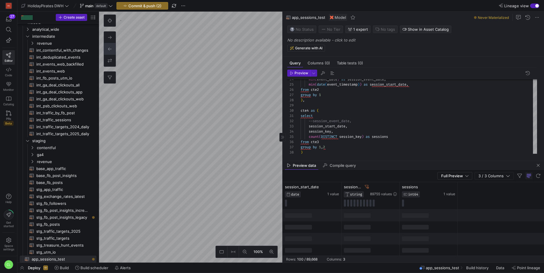
click at [461, 232] on div at bounding box center [412, 227] width 261 height 12
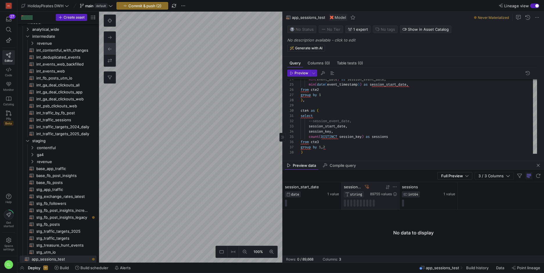
click at [366, 186] on icon at bounding box center [367, 187] width 4 height 4
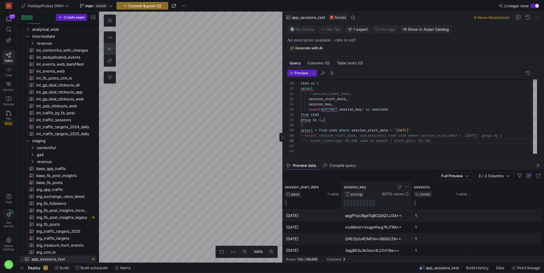
drag, startPoint x: 399, startPoint y: 186, endPoint x: 411, endPoint y: 187, distance: 11.9
click at [411, 187] on div at bounding box center [411, 195] width 2 height 27
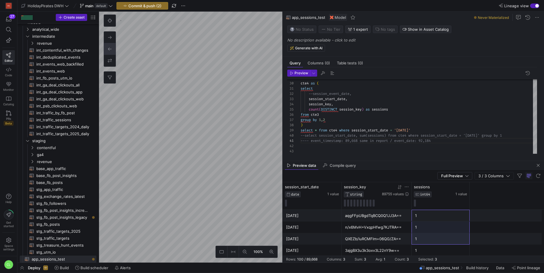
drag, startPoint x: 451, startPoint y: 220, endPoint x: 449, endPoint y: 240, distance: 20.2
click at [449, 240] on div "1" at bounding box center [440, 238] width 51 height 11
drag, startPoint x: 445, startPoint y: 216, endPoint x: 443, endPoint y: 239, distance: 23.9
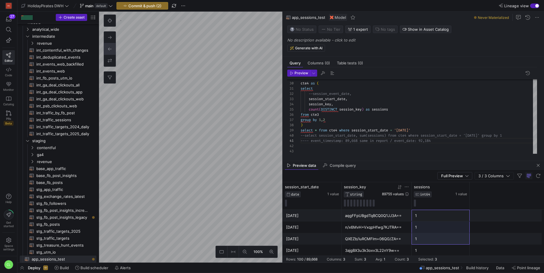
click at [399, 195] on span "89755 values" at bounding box center [393, 194] width 22 height 4
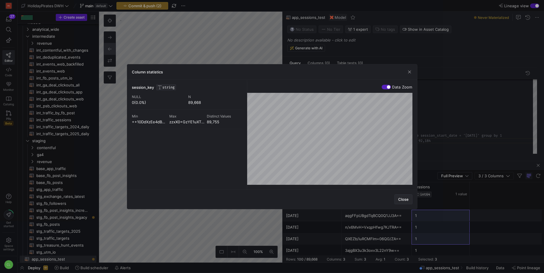
click at [406, 200] on span "Close" at bounding box center [403, 199] width 10 height 5
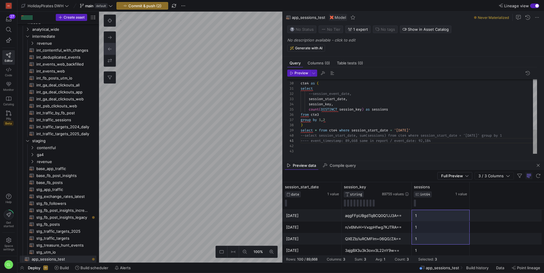
click at [419, 130] on div "cte4 as ( select --session_event_date, session_start_date , session_key , count…" at bounding box center [418, 39] width 236 height 229
click at [305, 75] on span "button" at bounding box center [298, 73] width 22 height 6
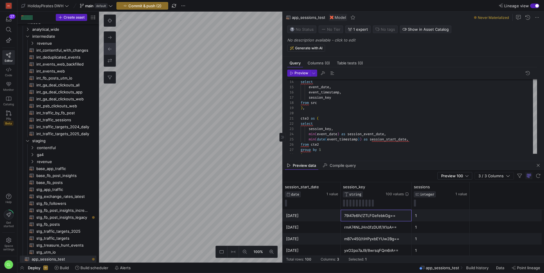
click at [404, 217] on div "79i47e6lV/ZTLFGefebkGg==" at bounding box center [376, 215] width 64 height 11
click at [335, 217] on div "[DATE]" at bounding box center [311, 215] width 51 height 11
click at [376, 221] on div "79i47e6lV/ZTLFGefebkGg==" at bounding box center [376, 215] width 64 height 11
click at [463, 188] on icon at bounding box center [464, 187] width 5 height 5
click at [431, 211] on div "1" at bounding box center [440, 215] width 51 height 11
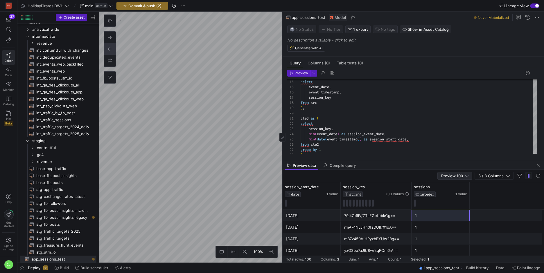
click at [463, 179] on div "Preview 100" at bounding box center [454, 176] width 35 height 8
click at [456, 194] on span "Full Preview" at bounding box center [455, 194] width 30 height 5
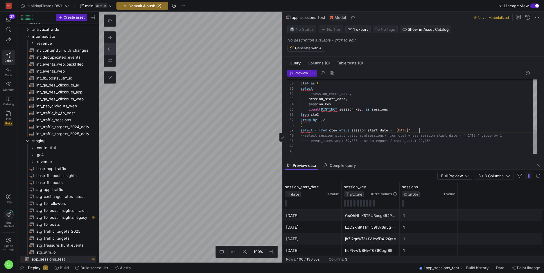
click at [419, 129] on div "cte4 as ( select --session_event_date, session_start_date , session_key , count…" at bounding box center [418, 39] width 236 height 229
click at [293, 75] on span "Preview" at bounding box center [299, 73] width 18 height 4
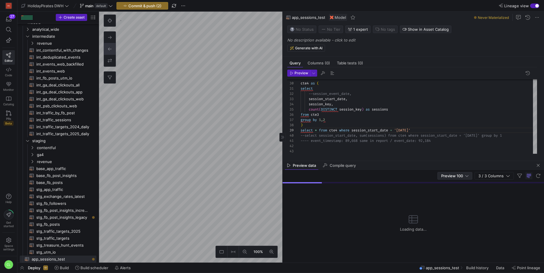
click at [454, 173] on div "Preview 100" at bounding box center [454, 175] width 27 height 7
click at [460, 194] on span "Full Preview" at bounding box center [455, 194] width 30 height 5
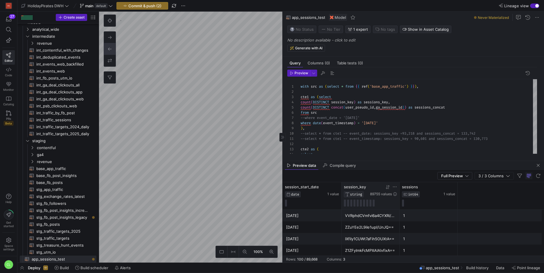
click at [394, 187] on icon at bounding box center [394, 187] width 3 height 1
click at [433, 194] on div "Contains" at bounding box center [420, 195] width 52 height 5
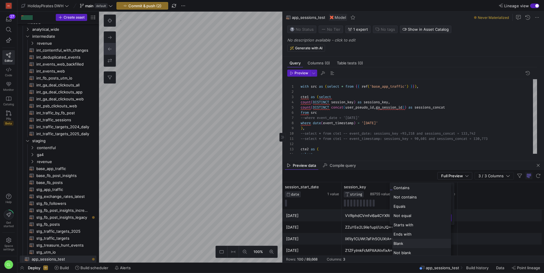
click at [423, 247] on div "Blank" at bounding box center [421, 243] width 59 height 9
click at [438, 236] on button "Apply" at bounding box center [443, 237] width 18 height 8
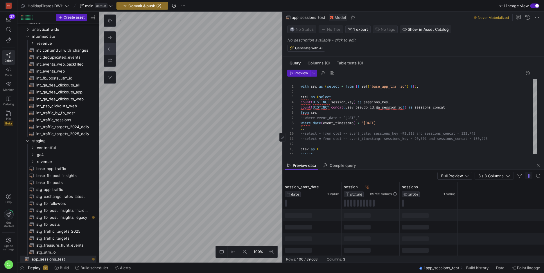
click at [352, 232] on div at bounding box center [370, 227] width 58 height 12
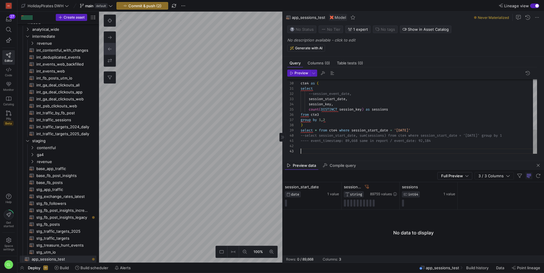
scroll to position [5, 0]
drag, startPoint x: 433, startPoint y: 151, endPoint x: 419, endPoint y: 147, distance: 14.2
click at [419, 147] on div "cte4 as ( select --session_event_date, session_start_date , session_key , count…" at bounding box center [418, 39] width 236 height 229
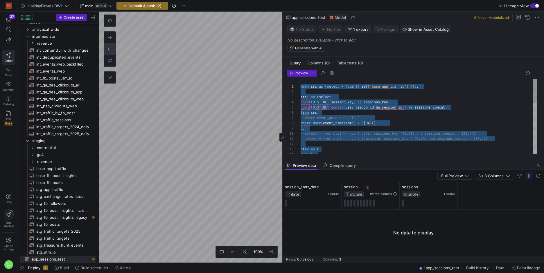
scroll to position [0, 0]
drag, startPoint x: 428, startPoint y: 130, endPoint x: 299, endPoint y: 86, distance: 136.1
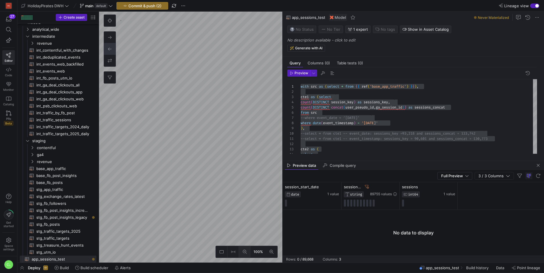
click at [246, 250] on icon at bounding box center [245, 252] width 4 height 4
click at [270, 253] on icon at bounding box center [271, 252] width 4 height 4
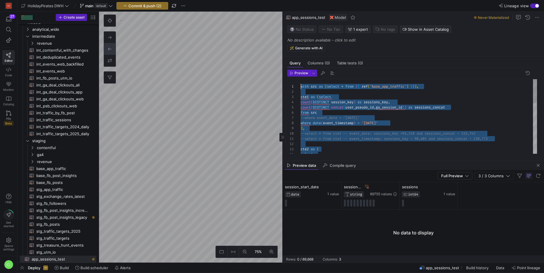
click at [365, 141] on div "cte2 as ( select from src --where event_date = '[DATE]' where date ( event_time…" at bounding box center [418, 193] width 236 height 229
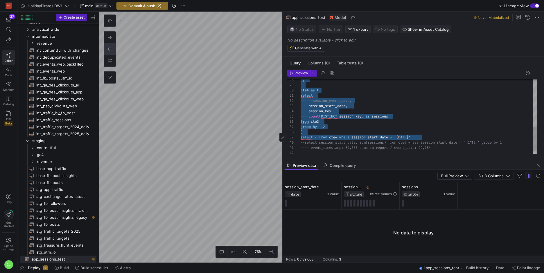
click at [336, 119] on div ") , cte4 as ( select --session_event_date, session_start_date , session_key , c…" at bounding box center [418, 46] width 236 height 229
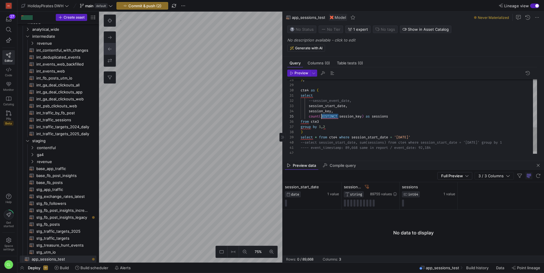
scroll to position [21, 21]
drag, startPoint x: 339, startPoint y: 117, endPoint x: 322, endPoint y: 116, distance: 17.5
click at [322, 116] on div ") , cte4 as ( select --session_event_date, session_start_date , session_key , c…" at bounding box center [418, 46] width 236 height 229
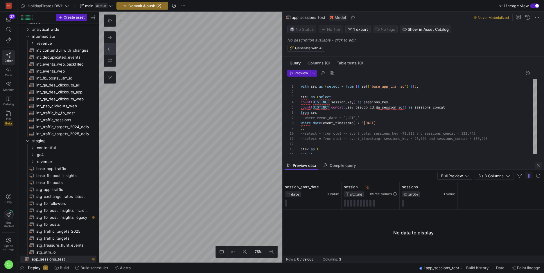
click at [537, 165] on span "button" at bounding box center [537, 165] width 7 height 7
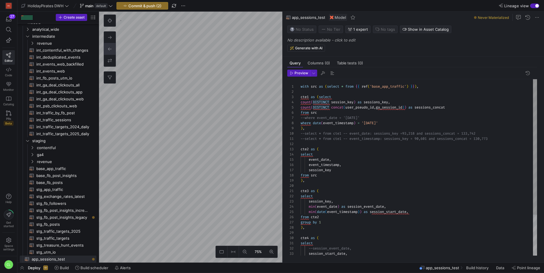
type textarea "with raw_data as ( select * from {{ ref('stg_app_traffic') }} ), date_daily_exp…"
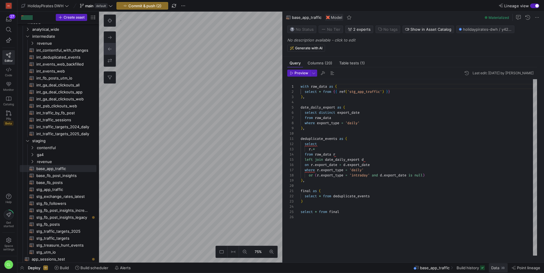
click at [495, 268] on span "Data" at bounding box center [495, 268] width 8 height 5
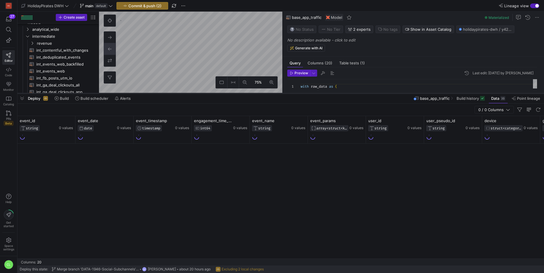
drag, startPoint x: 199, startPoint y: 167, endPoint x: 203, endPoint y: 93, distance: 73.8
click at [203, 93] on div at bounding box center [280, 93] width 526 height 2
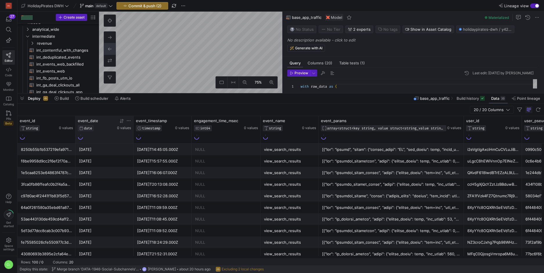
click at [127, 122] on icon at bounding box center [128, 120] width 5 height 5
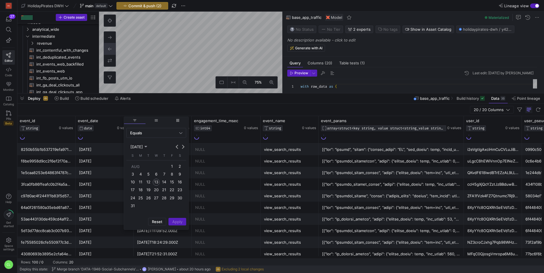
click at [150, 181] on span "12" at bounding box center [148, 182] width 7 height 7
click at [179, 226] on form "Equals [DATE] [DATE] [DATE] S [DATE] M [DATE] T [DATE] W [DATE] T [DATE] F [DAT…" at bounding box center [156, 177] width 64 height 104
click at [180, 223] on span "Apply" at bounding box center [177, 221] width 10 height 5
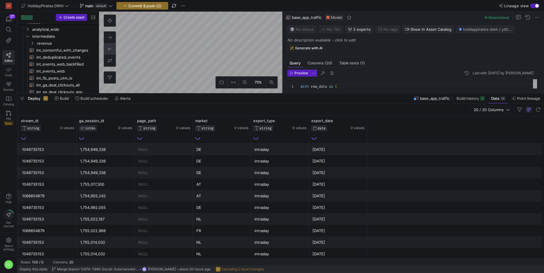
scroll to position [0, 909]
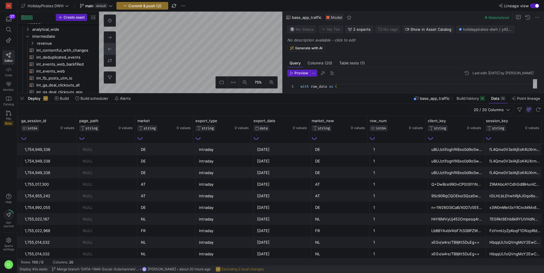
click at [339, 185] on div "AT" at bounding box center [340, 184] width 51 height 11
click at [317, 175] on div "DE" at bounding box center [340, 172] width 51 height 11
click at [330, 153] on div "DE" at bounding box center [340, 149] width 51 height 11
click at [391, 180] on div "1" at bounding box center [398, 184] width 51 height 11
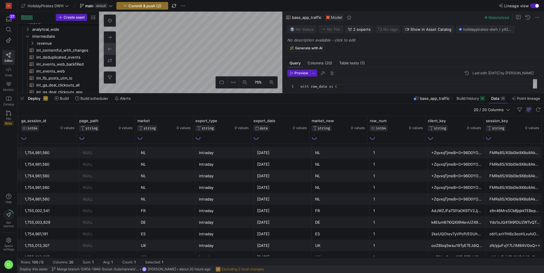
scroll to position [0, 0]
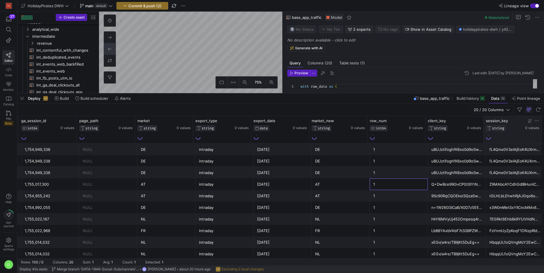
click at [538, 121] on icon at bounding box center [536, 120] width 5 height 5
click at [523, 129] on div "Contains" at bounding box center [510, 129] width 52 height 5
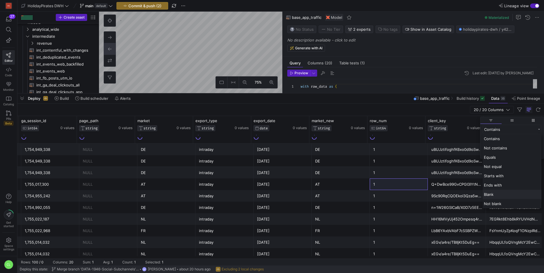
click at [511, 197] on div "Blank" at bounding box center [511, 194] width 59 height 9
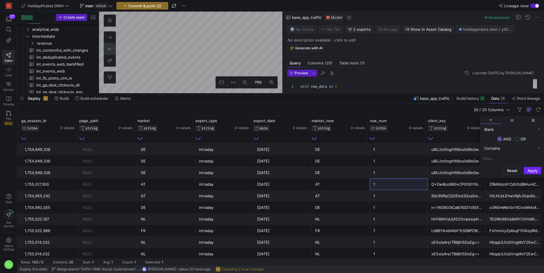
click at [535, 170] on button "Apply" at bounding box center [532, 171] width 18 height 8
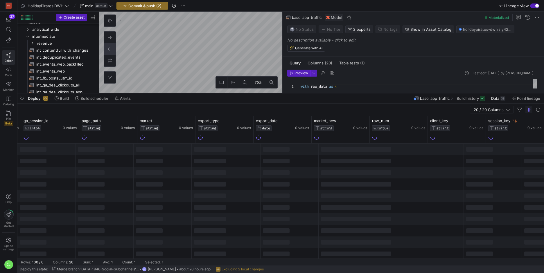
click at [473, 181] on div at bounding box center [492, 184] width 58 height 12
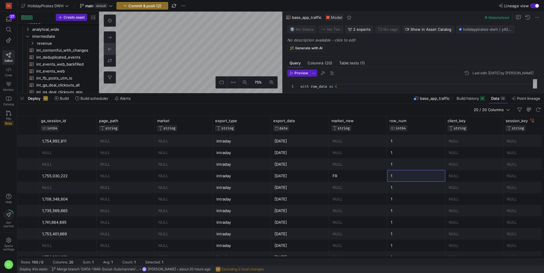
scroll to position [0, 0]
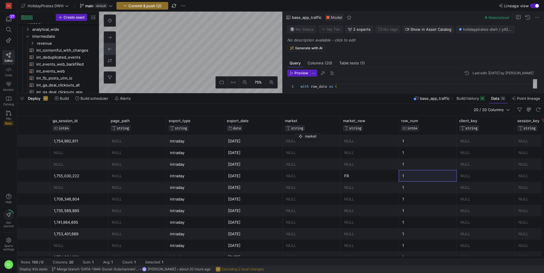
drag, startPoint x: 195, startPoint y: 124, endPoint x: 300, endPoint y: 131, distance: 105.6
click at [300, 131] on div "market STRING" at bounding box center [311, 125] width 53 height 14
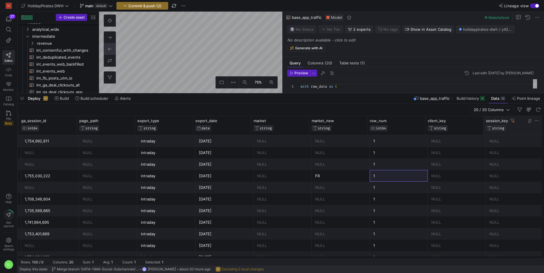
click at [512, 123] on div "session_key" at bounding box center [506, 120] width 40 height 5
click at [513, 120] on icon at bounding box center [512, 121] width 4 height 4
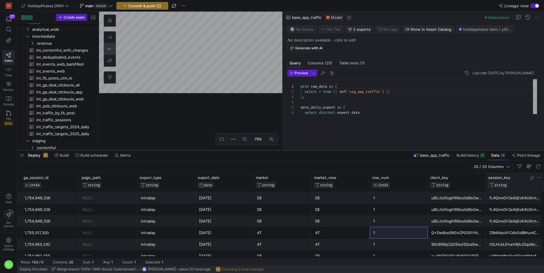
drag, startPoint x: 247, startPoint y: 92, endPoint x: 257, endPoint y: 153, distance: 61.7
click at [256, 152] on div at bounding box center [280, 150] width 526 height 2
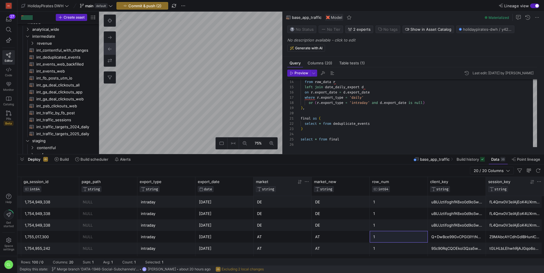
click at [306, 182] on icon at bounding box center [306, 181] width 5 height 5
click at [408, 125] on div "from raw_data r left join date_daily_export d on r . export_date = d . export_d…" at bounding box center [418, 77] width 236 height 140
click at [307, 182] on icon at bounding box center [306, 181] width 5 height 5
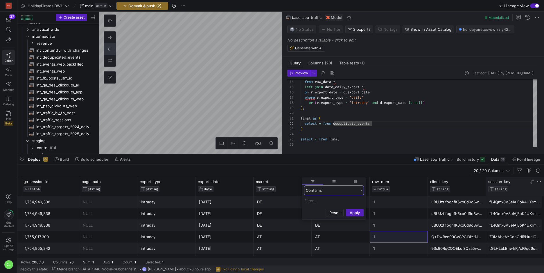
click at [355, 195] on div "Contains" at bounding box center [333, 190] width 59 height 9
click at [347, 246] on div "Blank" at bounding box center [333, 244] width 59 height 9
click at [358, 229] on button "Apply" at bounding box center [355, 232] width 18 height 8
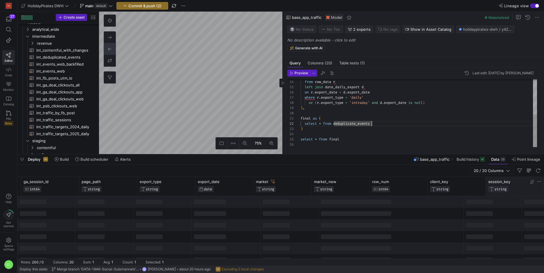
click at [412, 124] on div "from raw_data r left join date_daily_export d on r . export_date = d . export_d…" at bounding box center [418, 77] width 236 height 140
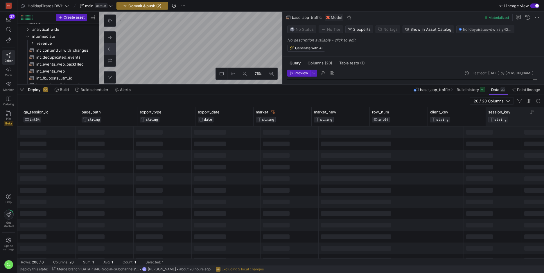
drag, startPoint x: 356, startPoint y: 155, endPoint x: 372, endPoint y: 85, distance: 71.7
click at [372, 85] on div at bounding box center [280, 85] width 526 height 2
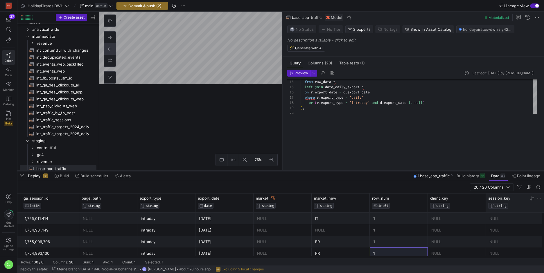
drag, startPoint x: 360, startPoint y: 85, endPoint x: 362, endPoint y: 172, distance: 86.5
click at [362, 172] on div at bounding box center [280, 171] width 526 height 2
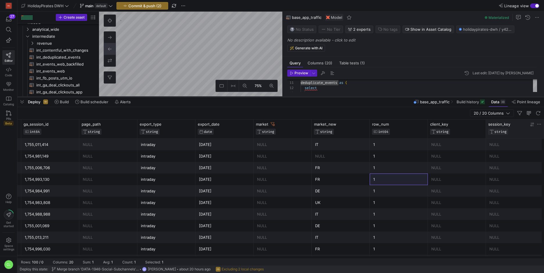
drag, startPoint x: 272, startPoint y: 170, endPoint x: 279, endPoint y: 95, distance: 76.1
click at [279, 96] on div at bounding box center [280, 97] width 526 height 2
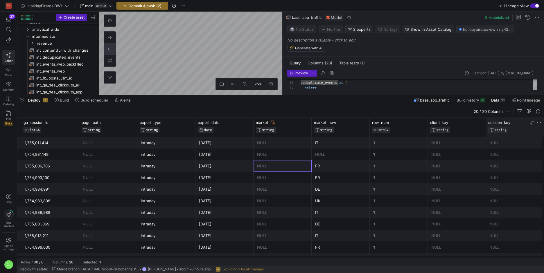
click at [296, 165] on div "NULL" at bounding box center [282, 165] width 51 height 11
click at [331, 168] on div "FR" at bounding box center [340, 165] width 51 height 11
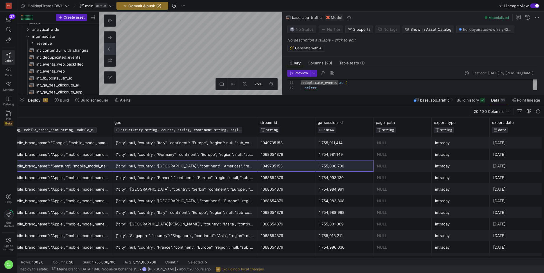
drag, startPoint x: 332, startPoint y: 168, endPoint x: 345, endPoint y: 167, distance: 13.4
click at [345, 167] on div "{"category": "mobile", "mobile_brand_name": "Samsung", "mobile_model_name": "SM…" at bounding box center [121, 166] width 1433 height 12
click at [345, 167] on div "1,755,006,706" at bounding box center [344, 165] width 51 height 11
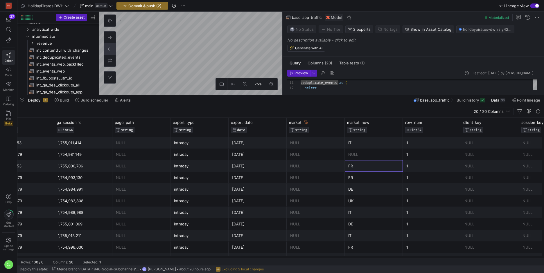
click at [363, 165] on div "FR" at bounding box center [373, 165] width 51 height 11
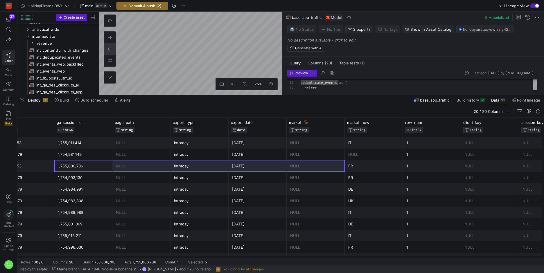
drag, startPoint x: 84, startPoint y: 165, endPoint x: 370, endPoint y: 168, distance: 286.5
click at [368, 175] on div "FR" at bounding box center [373, 177] width 51 height 11
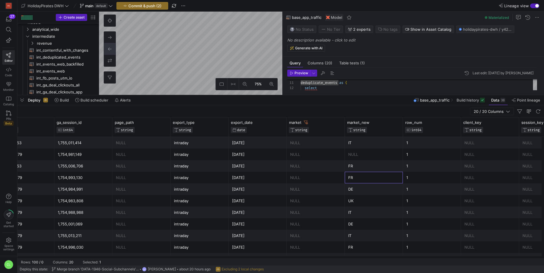
click at [389, 169] on div "FR" at bounding box center [373, 165] width 51 height 11
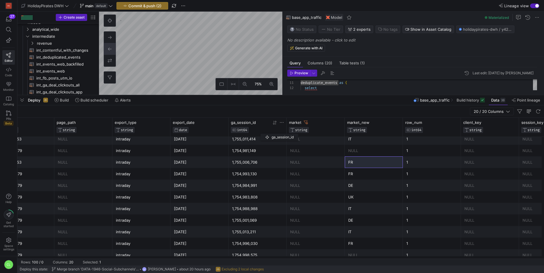
drag, startPoint x: 92, startPoint y: 125, endPoint x: 263, endPoint y: 133, distance: 171.1
click at [263, 133] on div "ga_session_id INT64" at bounding box center [251, 126] width 40 height 13
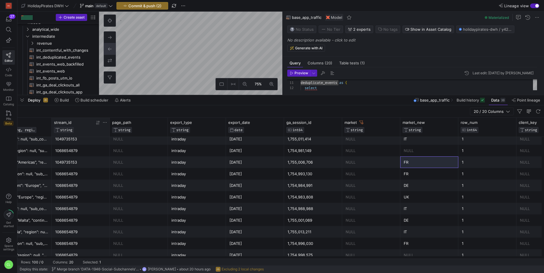
scroll to position [0, 818]
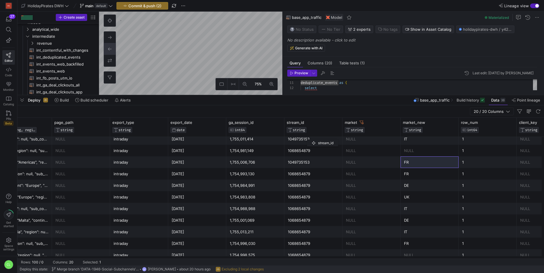
drag, startPoint x: 95, startPoint y: 123, endPoint x: 310, endPoint y: 138, distance: 214.7
click at [310, 138] on div "geo STRUCT<city STRING, country STRING, continent STRING, region STRING, sub_co…" at bounding box center [280, 188] width 526 height 141
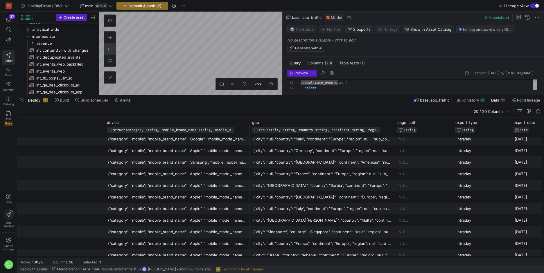
scroll to position [0, 441]
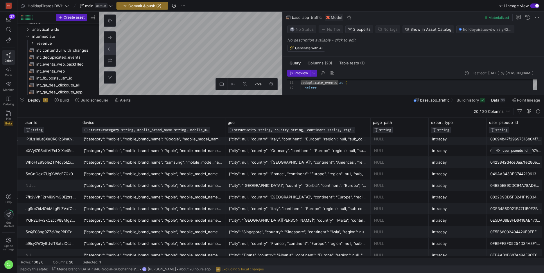
drag, startPoint x: 120, startPoint y: 127, endPoint x: 494, endPoint y: 146, distance: 374.6
click at [494, 146] on div "geo STRUCT<city STRING, country STRING, continent STRING, region STRING, sub_co…" at bounding box center [280, 188] width 526 height 141
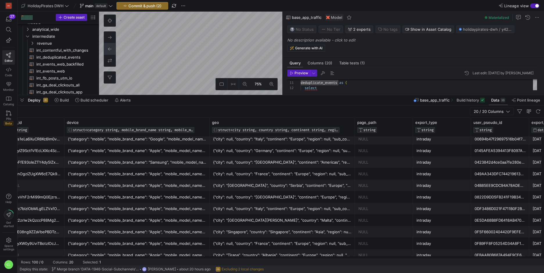
scroll to position [0, 490]
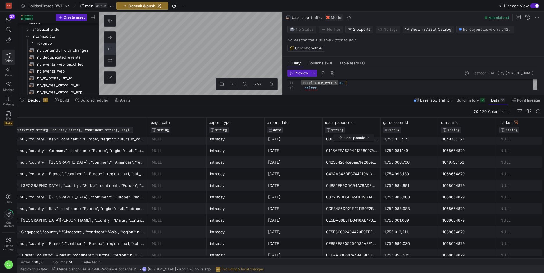
drag, startPoint x: 306, startPoint y: 132, endPoint x: 336, endPoint y: 133, distance: 29.9
click at [336, 133] on div "user_pseudo_id STRING" at bounding box center [351, 127] width 53 height 14
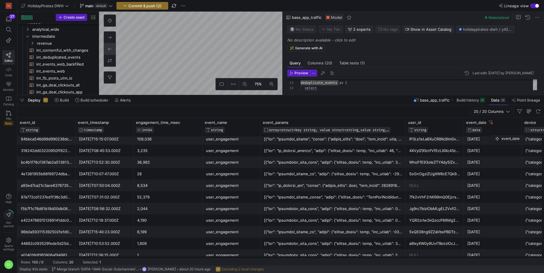
drag, startPoint x: 111, startPoint y: 125, endPoint x: 493, endPoint y: 134, distance: 381.8
click at [493, 134] on div "event_date DATE" at bounding box center [492, 127] width 53 height 14
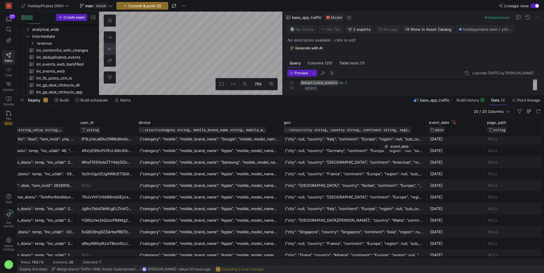
drag, startPoint x: 172, startPoint y: 127, endPoint x: 479, endPoint y: 138, distance: 307.0
click at [479, 138] on div "device STRUCT<category STRING, mobile_brand_name STRING, mobile_model_name STRI…" at bounding box center [280, 188] width 526 height 141
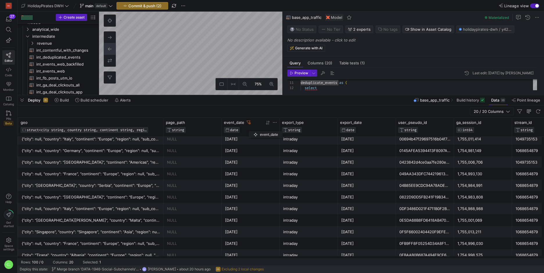
drag, startPoint x: 219, startPoint y: 125, endPoint x: 252, endPoint y: 130, distance: 32.8
click at [252, 130] on div "event_date DATE" at bounding box center [244, 126] width 40 height 13
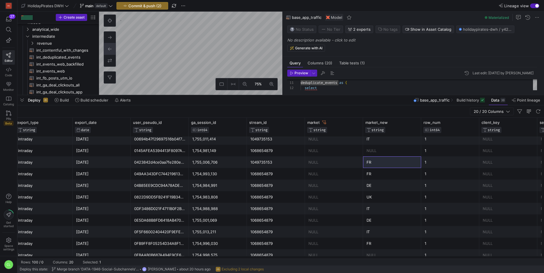
scroll to position [0, 836]
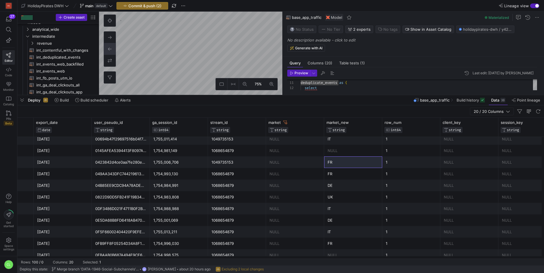
click at [303, 101] on div "Deploy Build Build scheduler Alerts base_app_traffic Build history Data 3B Poin…" at bounding box center [280, 100] width 526 height 10
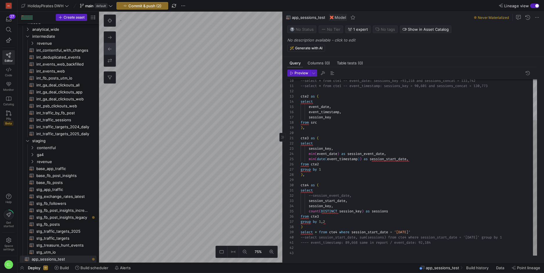
click at [308, 232] on div "--select * from cte1 -- event_date: sessions_key = 93,218 and sessions_concat =…" at bounding box center [418, 140] width 236 height 229
type textarea "select --session_event_date, session_start_date, session_key, count(DISTINCT se…"
click at [305, 72] on span "Preview" at bounding box center [301, 73] width 14 height 4
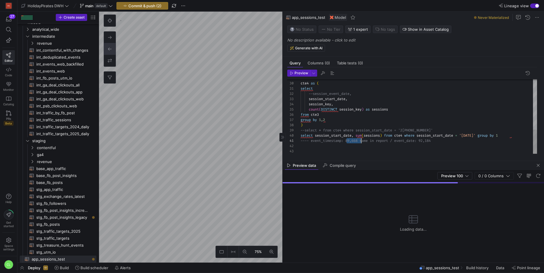
scroll to position [0, 59]
drag, startPoint x: 347, startPoint y: 142, endPoint x: 358, endPoint y: 143, distance: 11.6
click at [358, 143] on div "cte4 as ( select --session_event_date, session_start_date , session_key , count…" at bounding box center [418, 39] width 236 height 229
click at [374, 152] on div "cte4 as ( select --session_event_date, session_start_date , session_key , count…" at bounding box center [418, 39] width 236 height 229
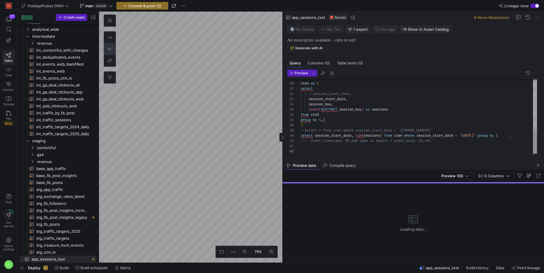
click at [389, 151] on div "cte4 as ( select --session_event_date, session_start_date , session_key , count…" at bounding box center [418, 39] width 236 height 229
click at [538, 174] on span "button" at bounding box center [537, 175] width 7 height 7
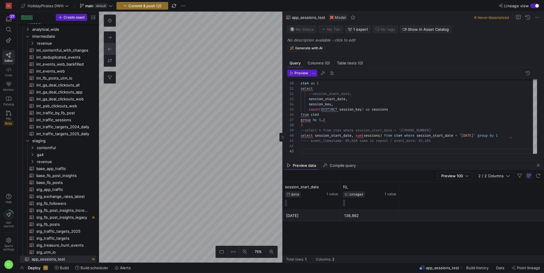
click at [371, 212] on div "136,862" at bounding box center [369, 215] width 51 height 11
click at [388, 216] on div "136,862" at bounding box center [369, 215] width 51 height 11
click at [539, 167] on span "button" at bounding box center [537, 165] width 7 height 7
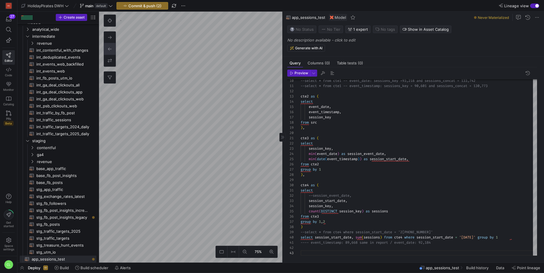
type textarea "{# Here we clean and standardize the raw app traffic data to guarantee consiste…"
